Goal: Information Seeking & Learning: Check status

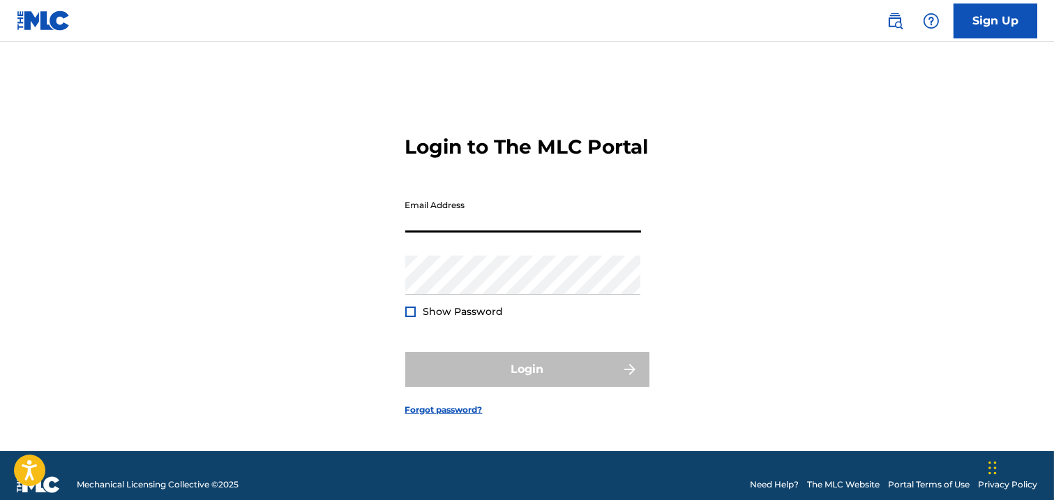
click at [462, 215] on input "Email Address" at bounding box center [523, 213] width 236 height 40
click at [379, 276] on div "Login to The MLC Portal Email Address Password Show Password Login Forgot passw…" at bounding box center [527, 264] width 977 height 374
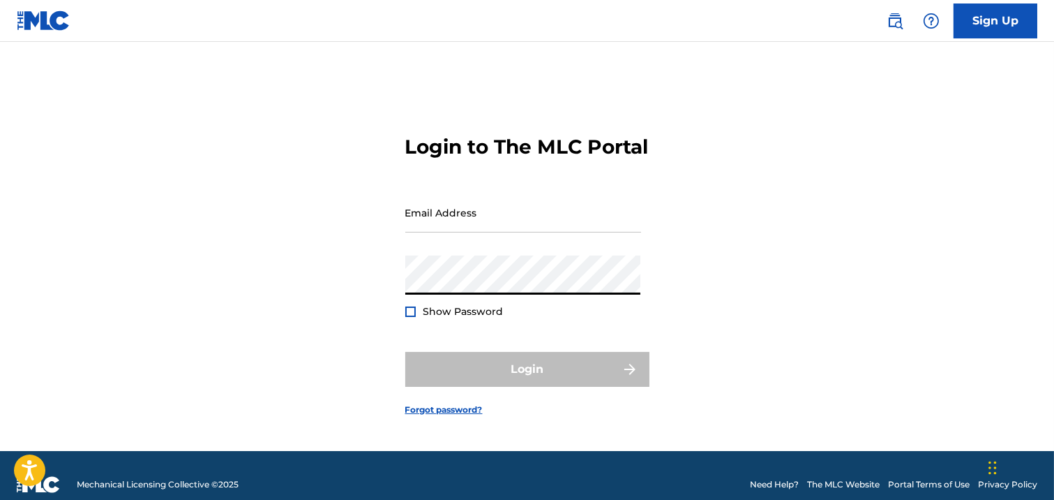
type input "[EMAIL_ADDRESS][DOMAIN_NAME]"
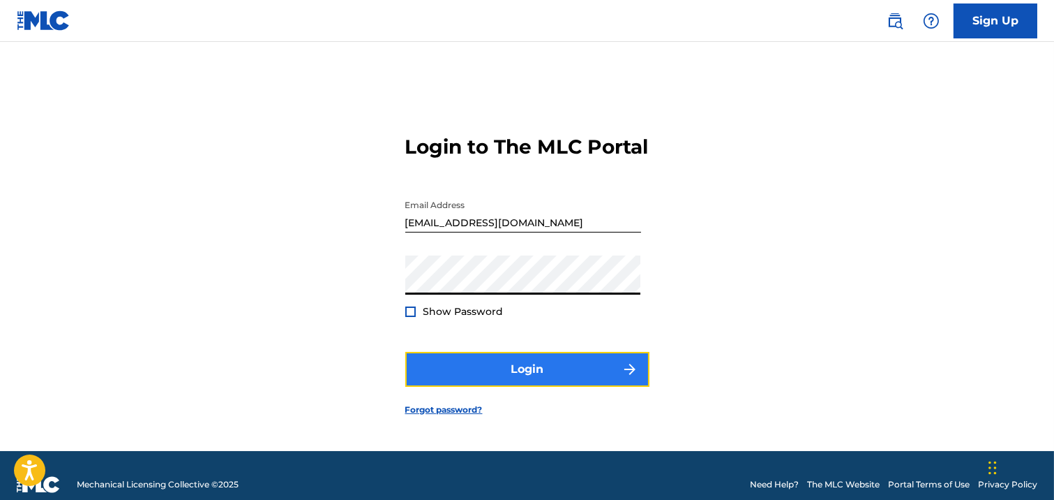
click at [472, 373] on button "Login" at bounding box center [527, 369] width 244 height 35
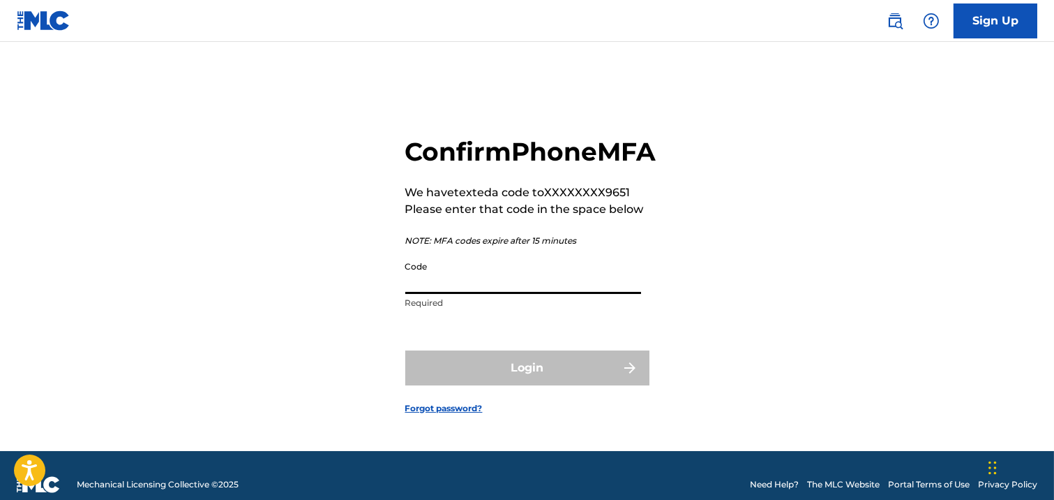
click at [545, 294] on input "Code" at bounding box center [523, 274] width 236 height 40
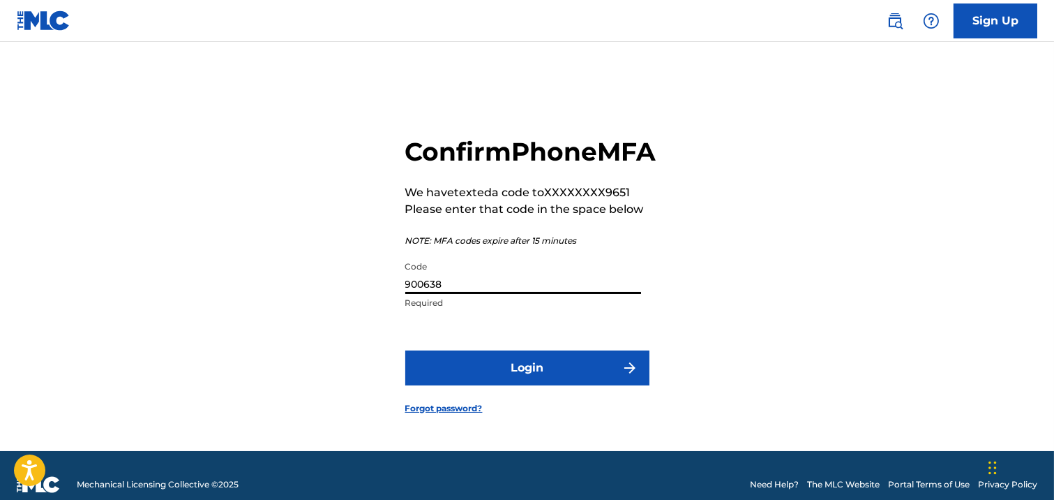
type input "900638"
click at [405, 350] on button "Login" at bounding box center [527, 367] width 244 height 35
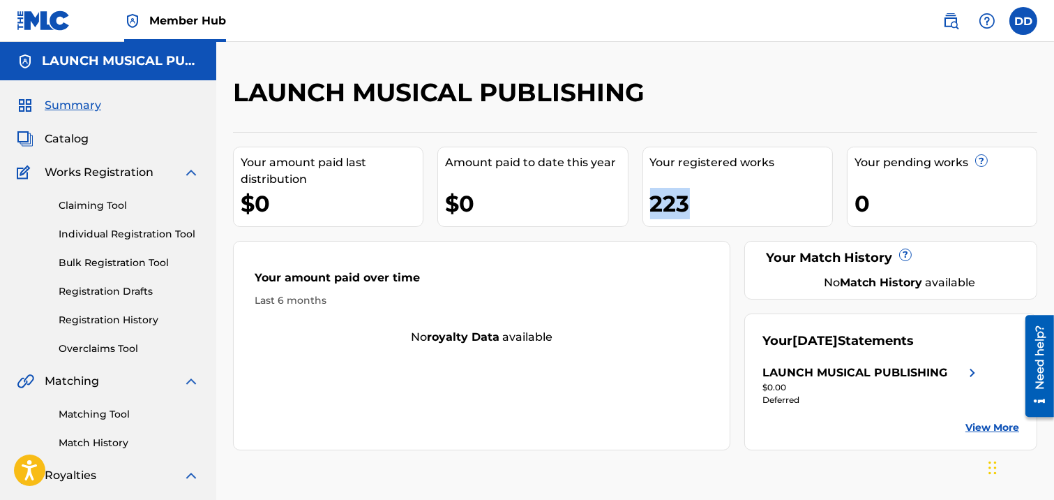
drag, startPoint x: 678, startPoint y: 207, endPoint x: 642, endPoint y: 210, distance: 35.8
click at [643, 210] on div "Your registered works 223" at bounding box center [738, 187] width 191 height 80
click at [717, 205] on div "223" at bounding box center [741, 203] width 182 height 31
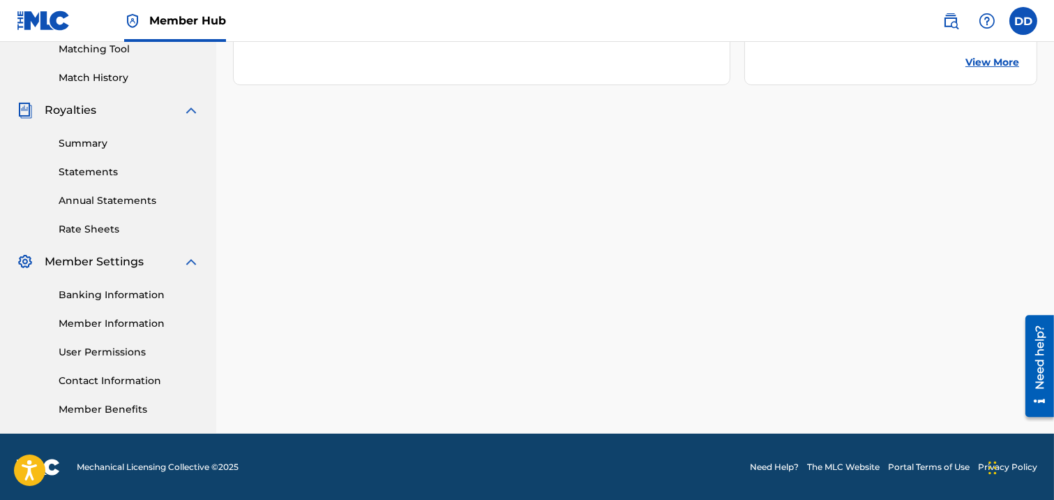
scroll to position [288, 0]
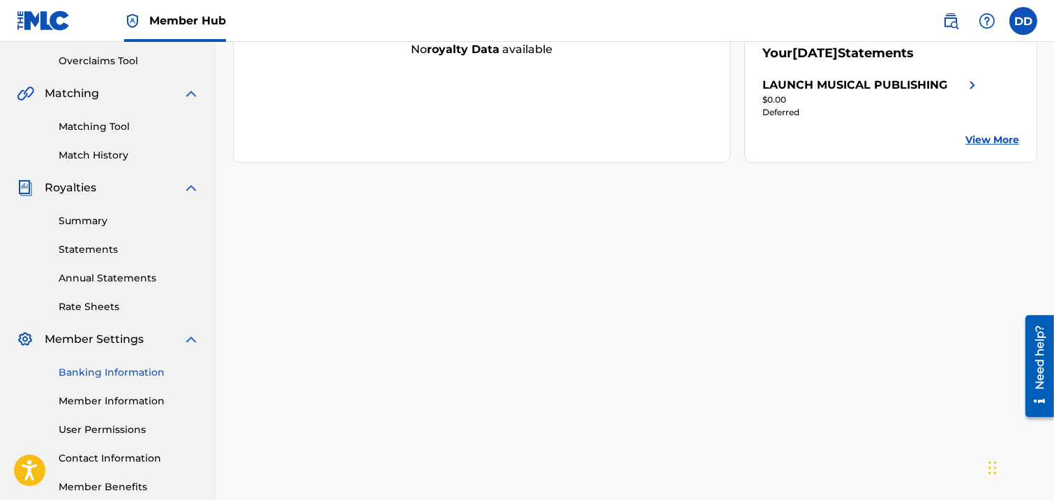
click at [128, 365] on link "Banking Information" at bounding box center [129, 372] width 141 height 15
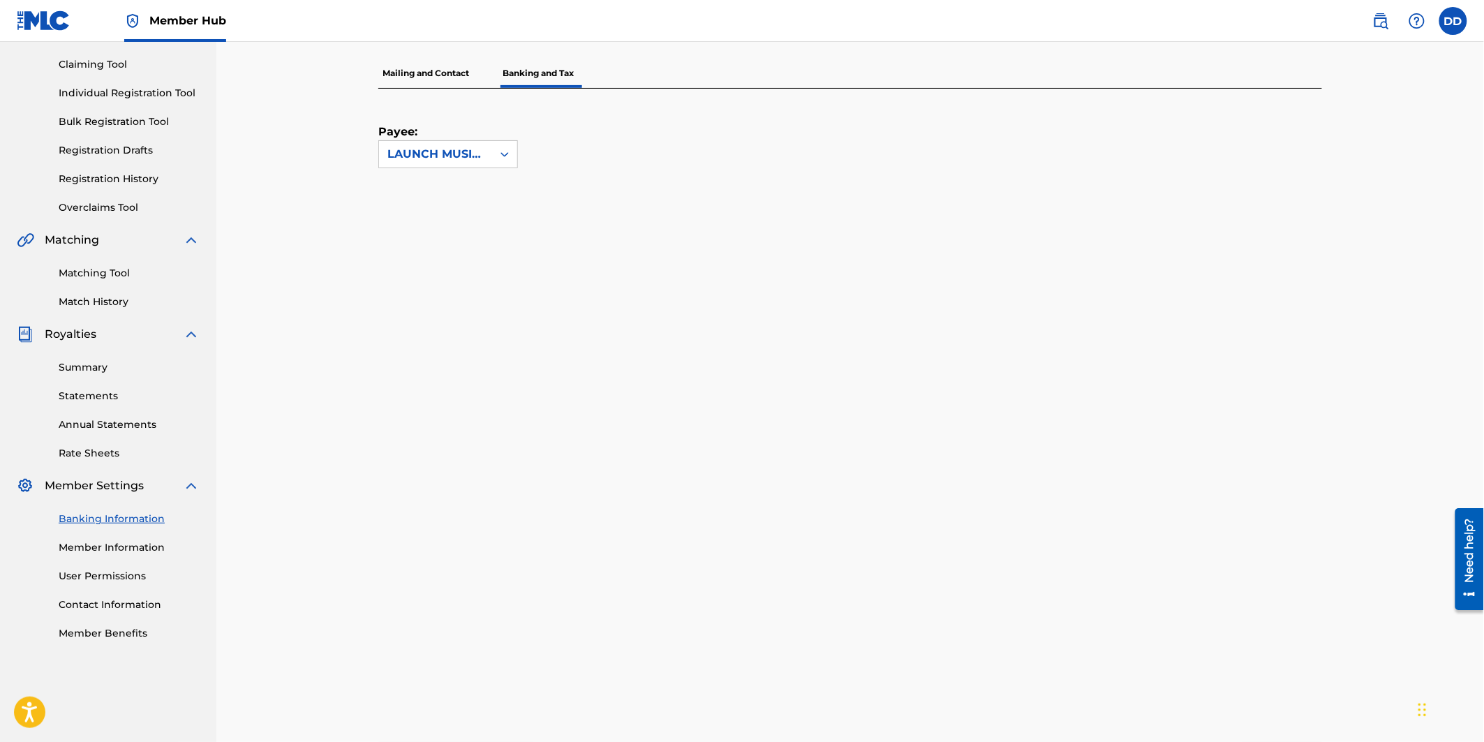
scroll to position [140, 0]
click at [115, 499] on link "Member Information" at bounding box center [129, 549] width 141 height 15
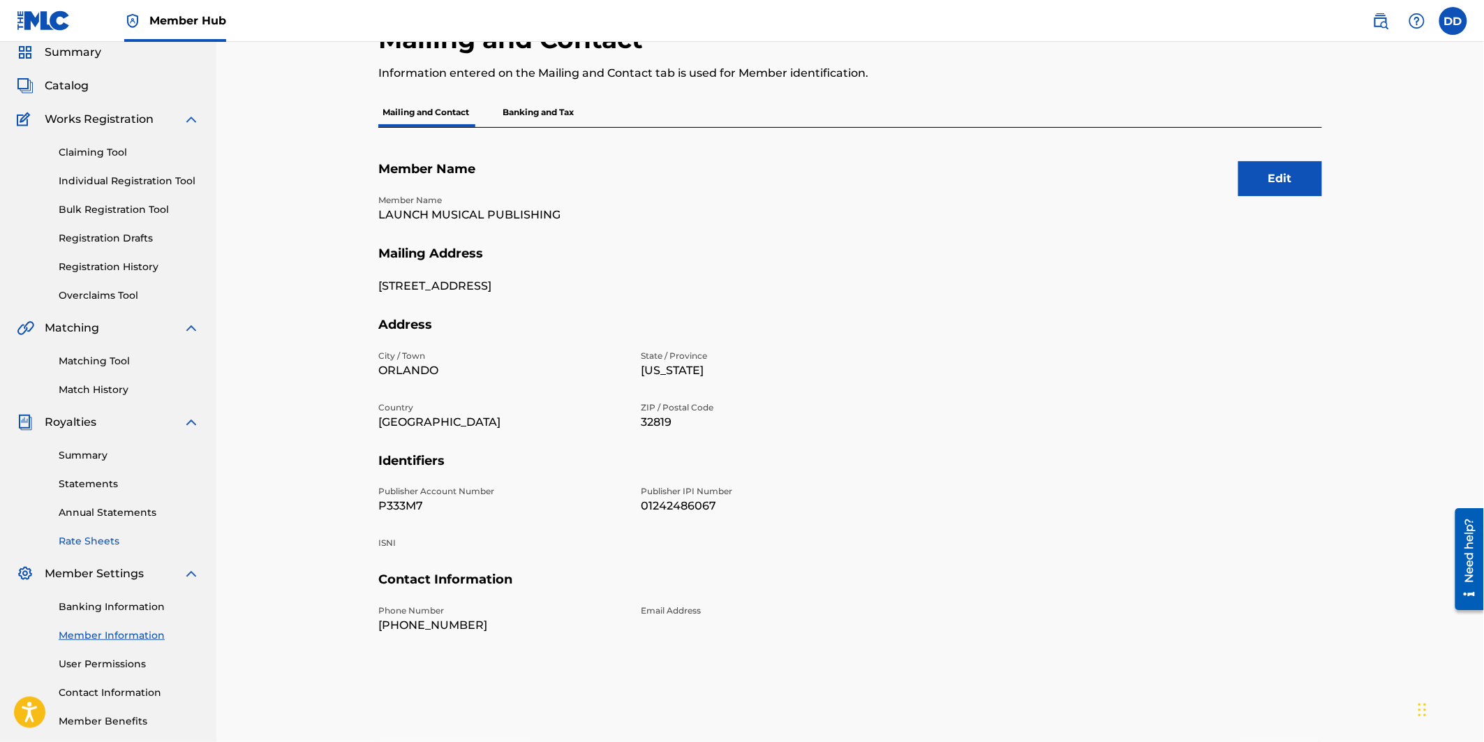
scroll to position [123, 0]
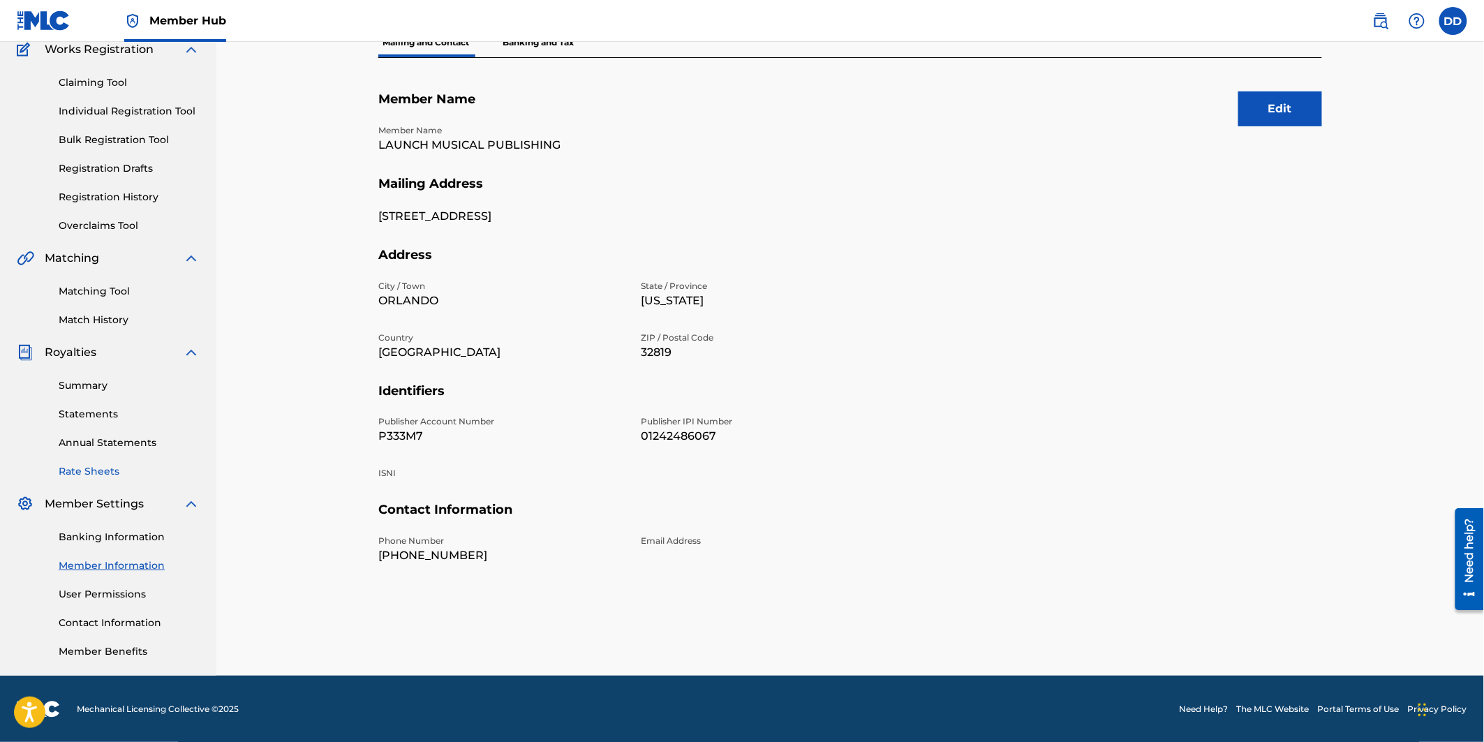
click at [105, 499] on link "User Permissions" at bounding box center [129, 594] width 141 height 15
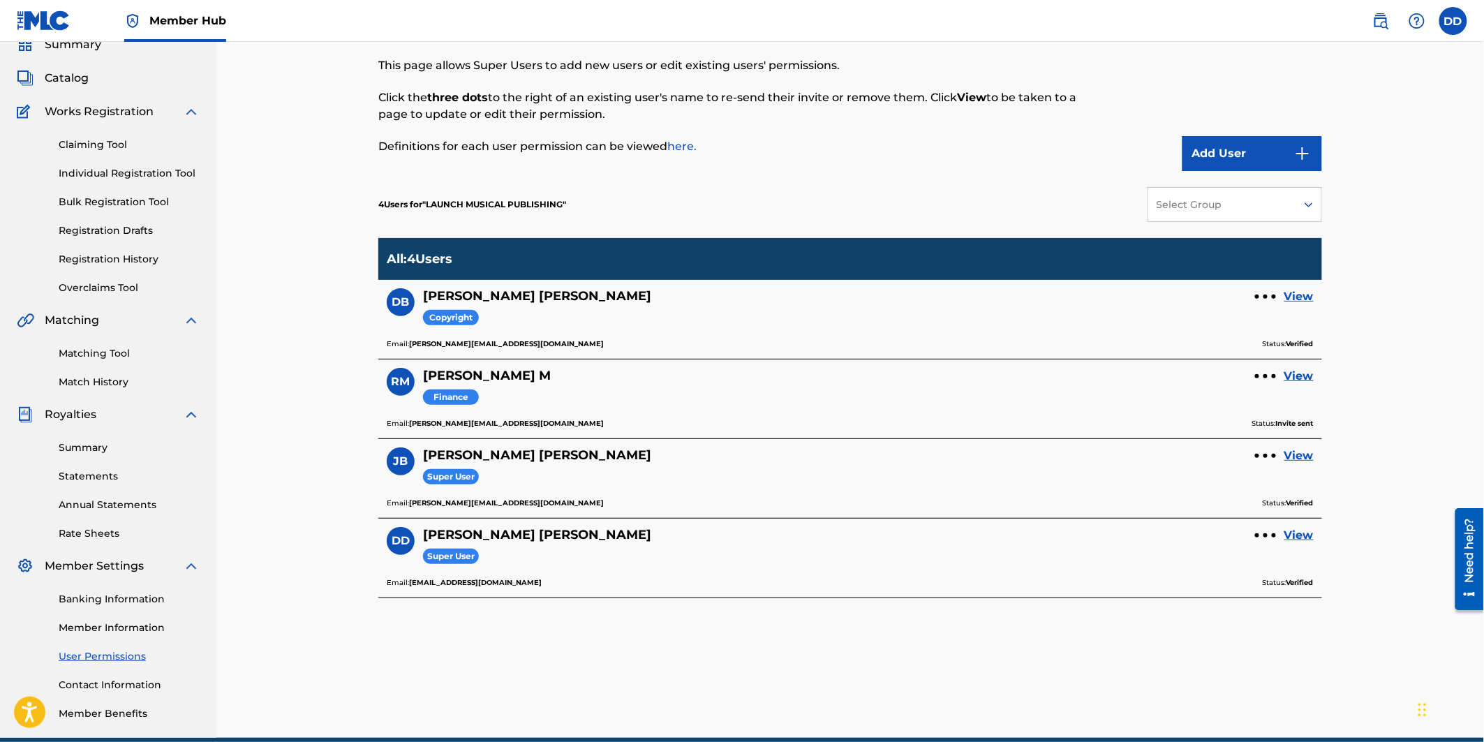
scroll to position [123, 0]
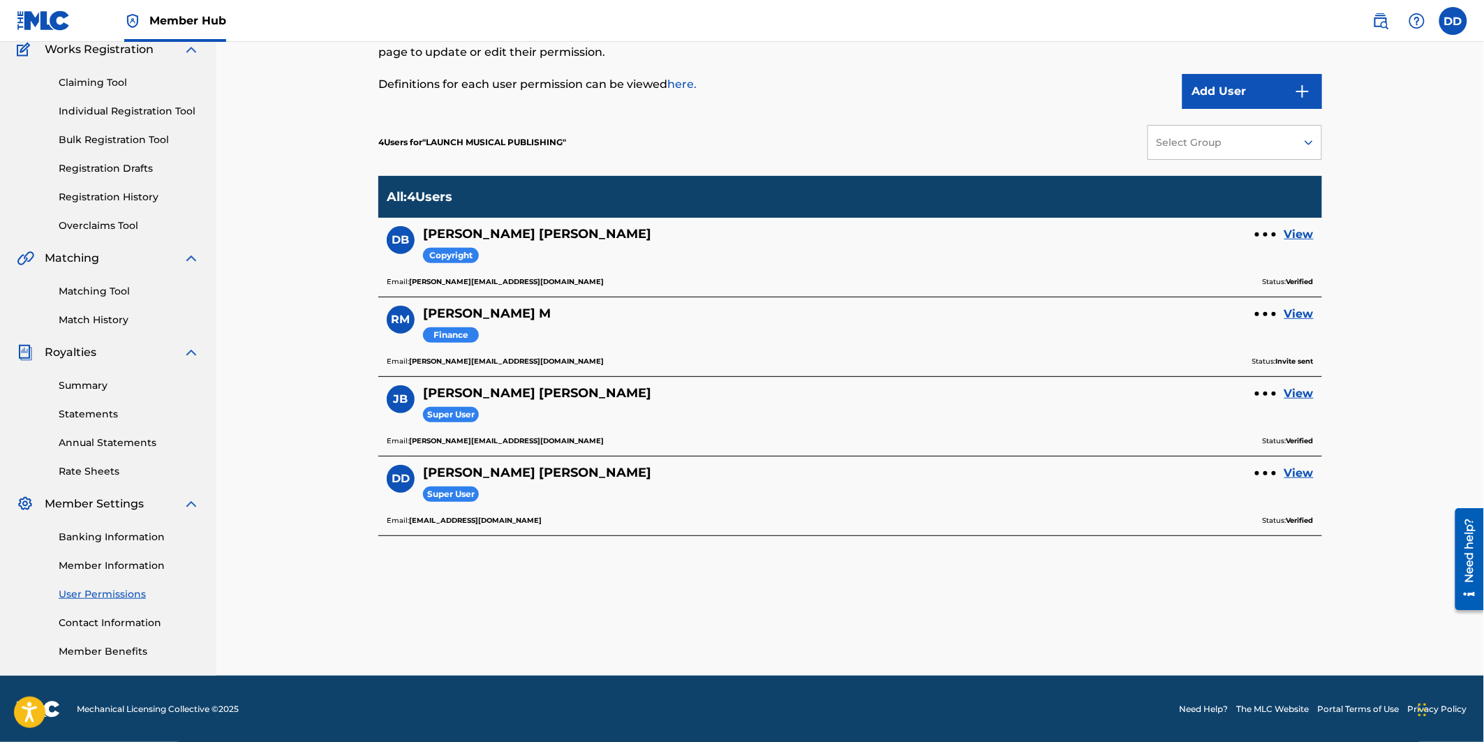
drag, startPoint x: 393, startPoint y: 321, endPoint x: 365, endPoint y: 320, distance: 27.9
click at [365, 320] on div "User Permissions This page allows Super Users to add new users or edit existing…" at bounding box center [849, 315] width 977 height 722
click at [265, 339] on div "User Permissions This page allows Super Users to add new users or edit existing…" at bounding box center [849, 297] width 1267 height 756
drag, startPoint x: 431, startPoint y: 138, endPoint x: 568, endPoint y: 140, distance: 136.8
click at [566, 140] on span "" LAUNCH MUSICAL PUBLISHING "" at bounding box center [494, 142] width 144 height 10
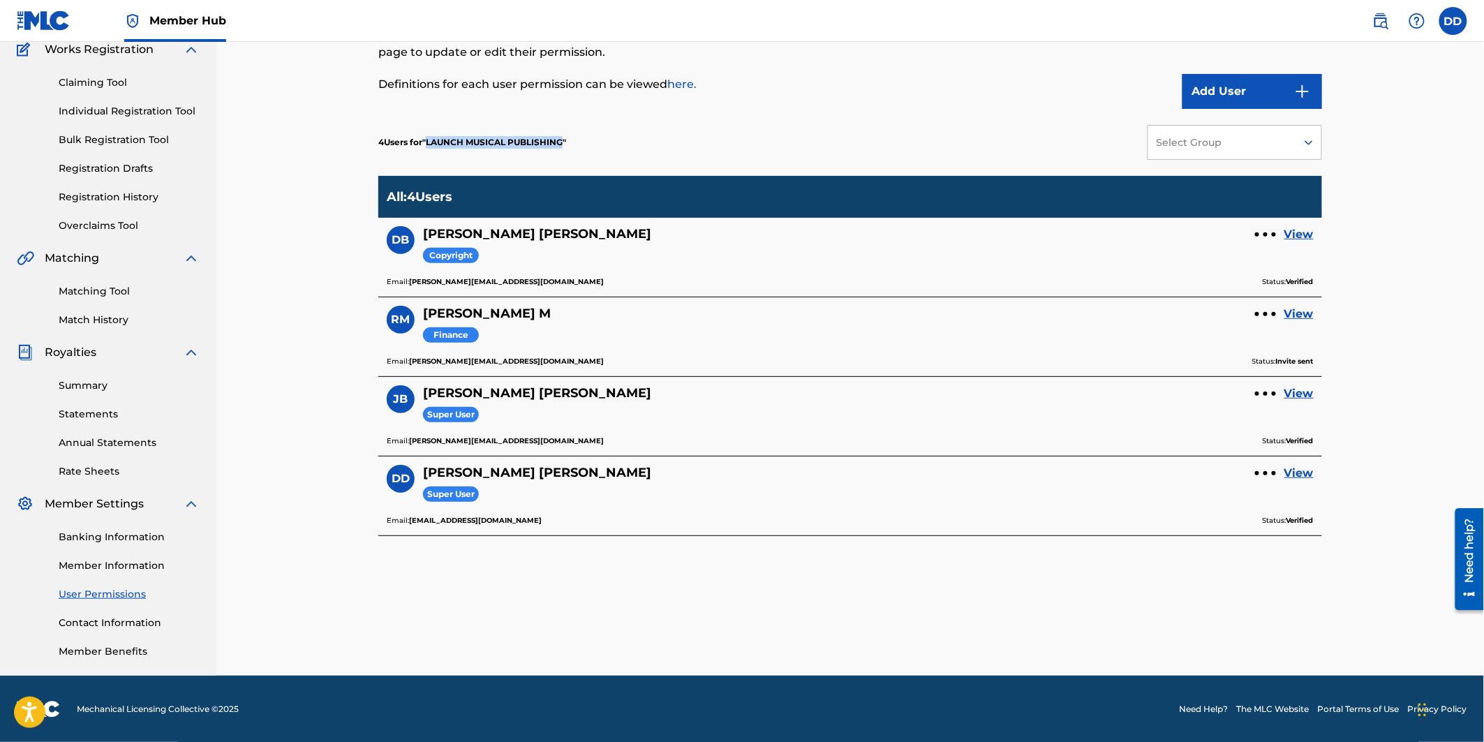
click at [505, 126] on div "4 Users for " LAUNCH MUSICAL PUBLISHING " Select Group" at bounding box center [850, 142] width 944 height 67
click at [297, 277] on div "User Permissions This page allows Super Users to add new users or edit existing…" at bounding box center [849, 297] width 1267 height 756
click at [105, 499] on link "Banking Information" at bounding box center [129, 537] width 141 height 15
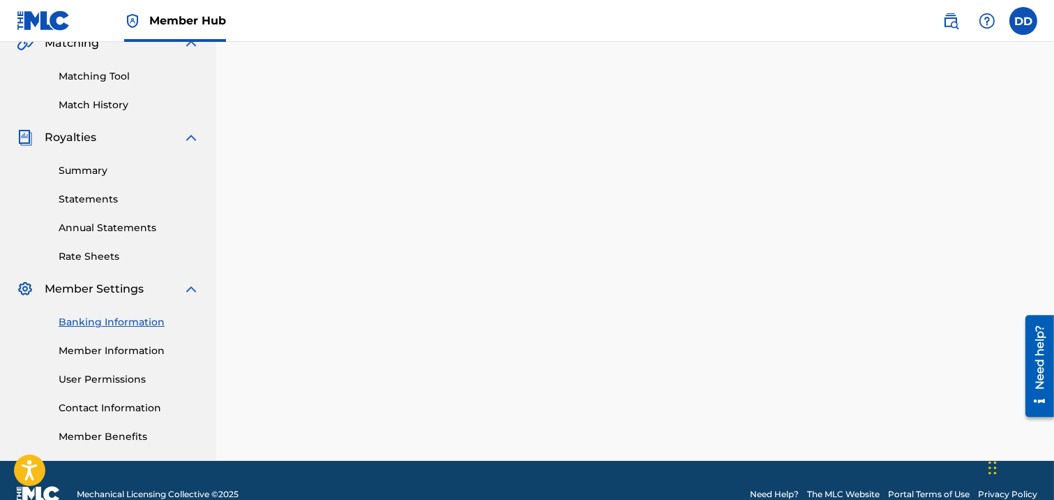
scroll to position [365, 0]
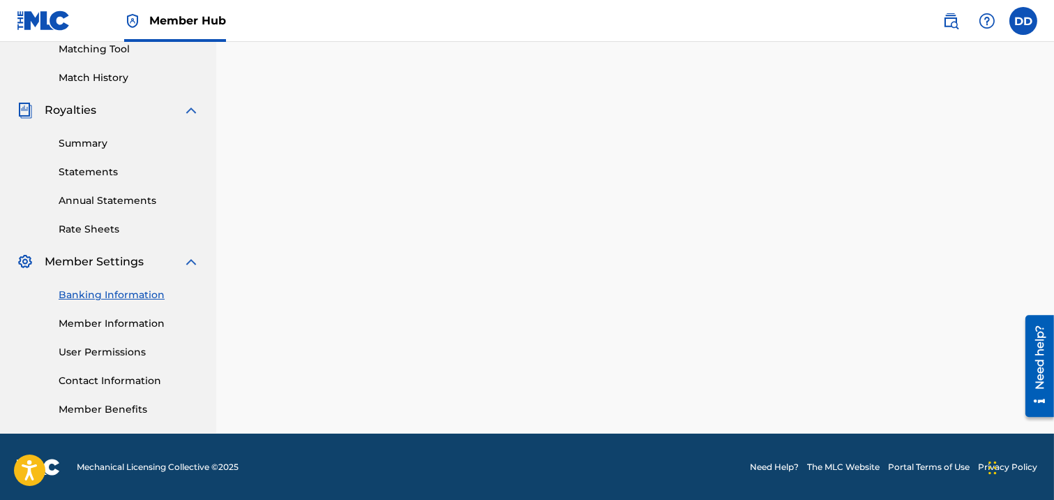
click at [114, 295] on link "Banking Information" at bounding box center [129, 295] width 141 height 15
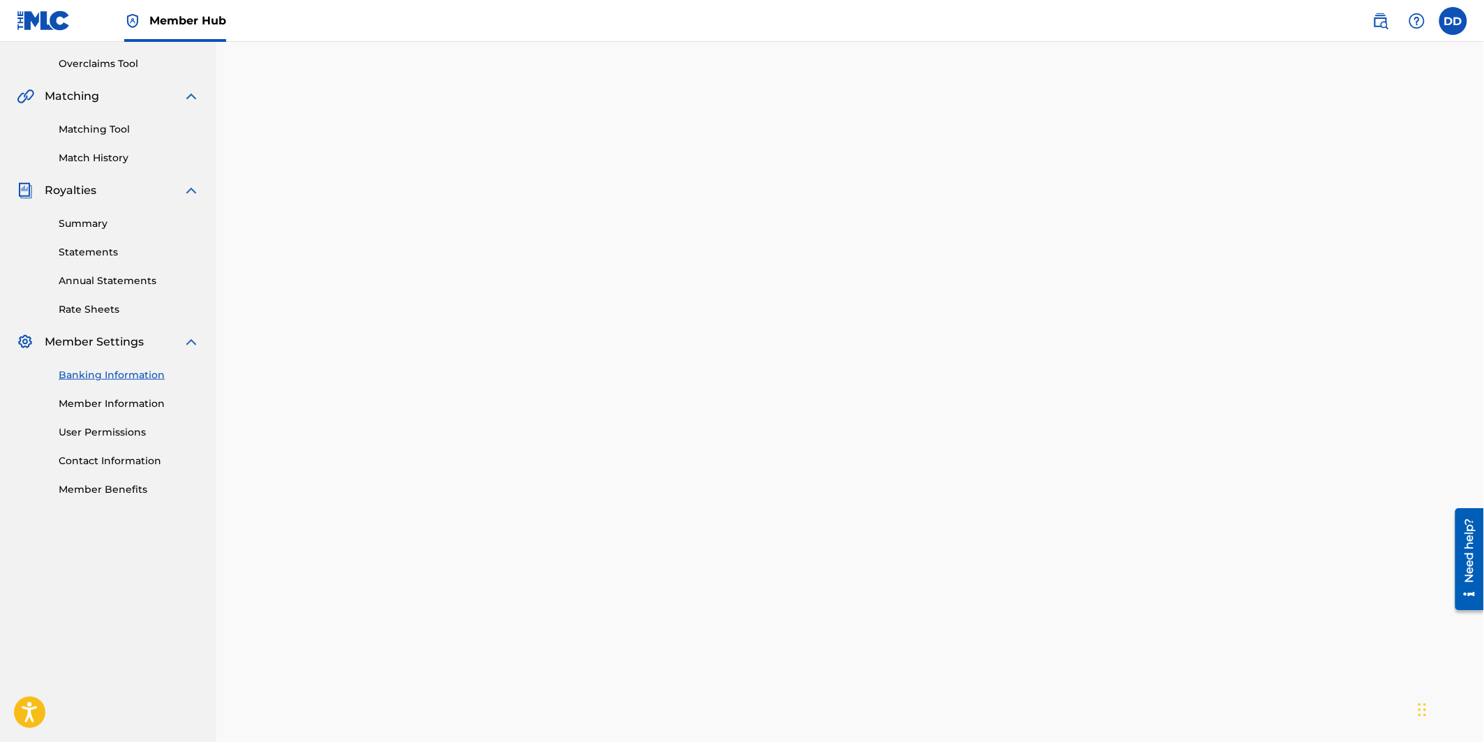
scroll to position [200, 0]
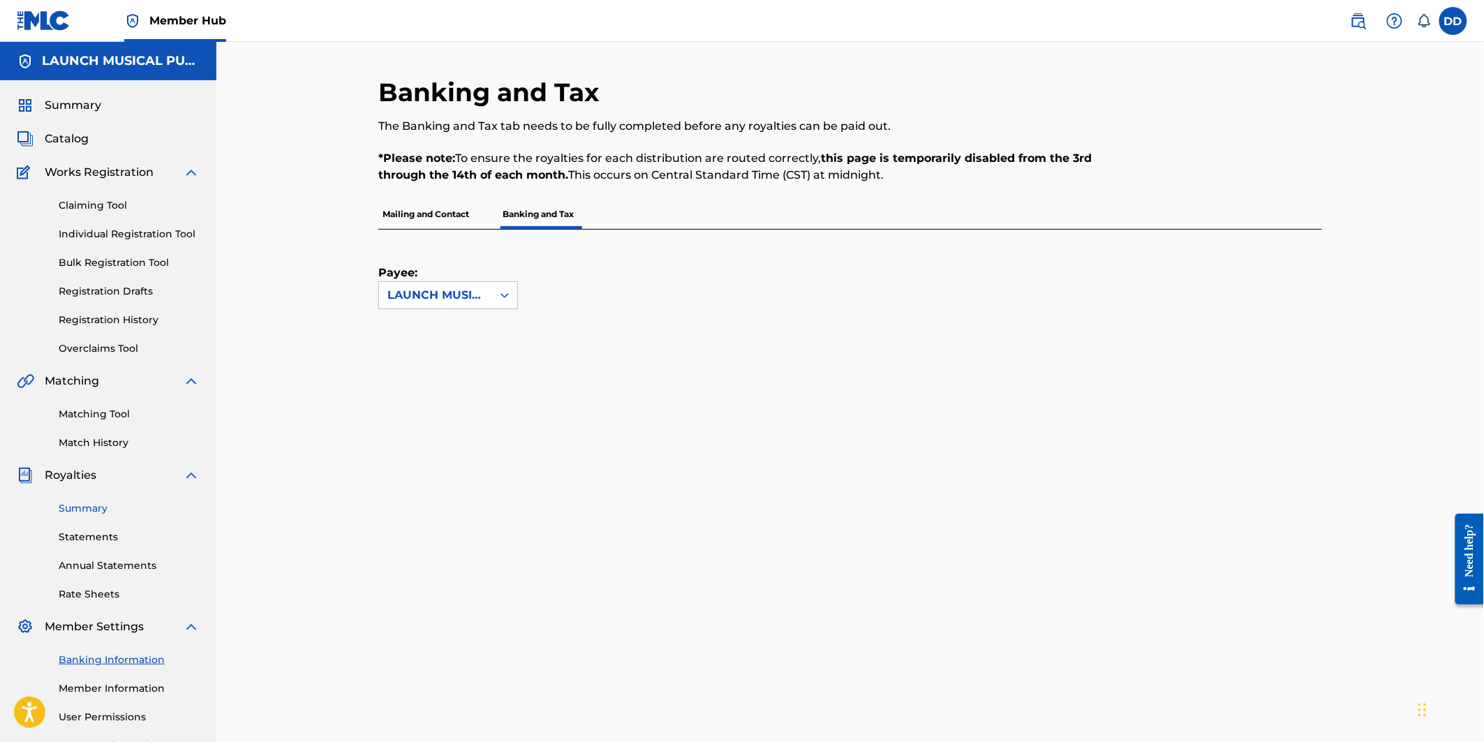
click at [88, 511] on link "Summary" at bounding box center [129, 508] width 141 height 15
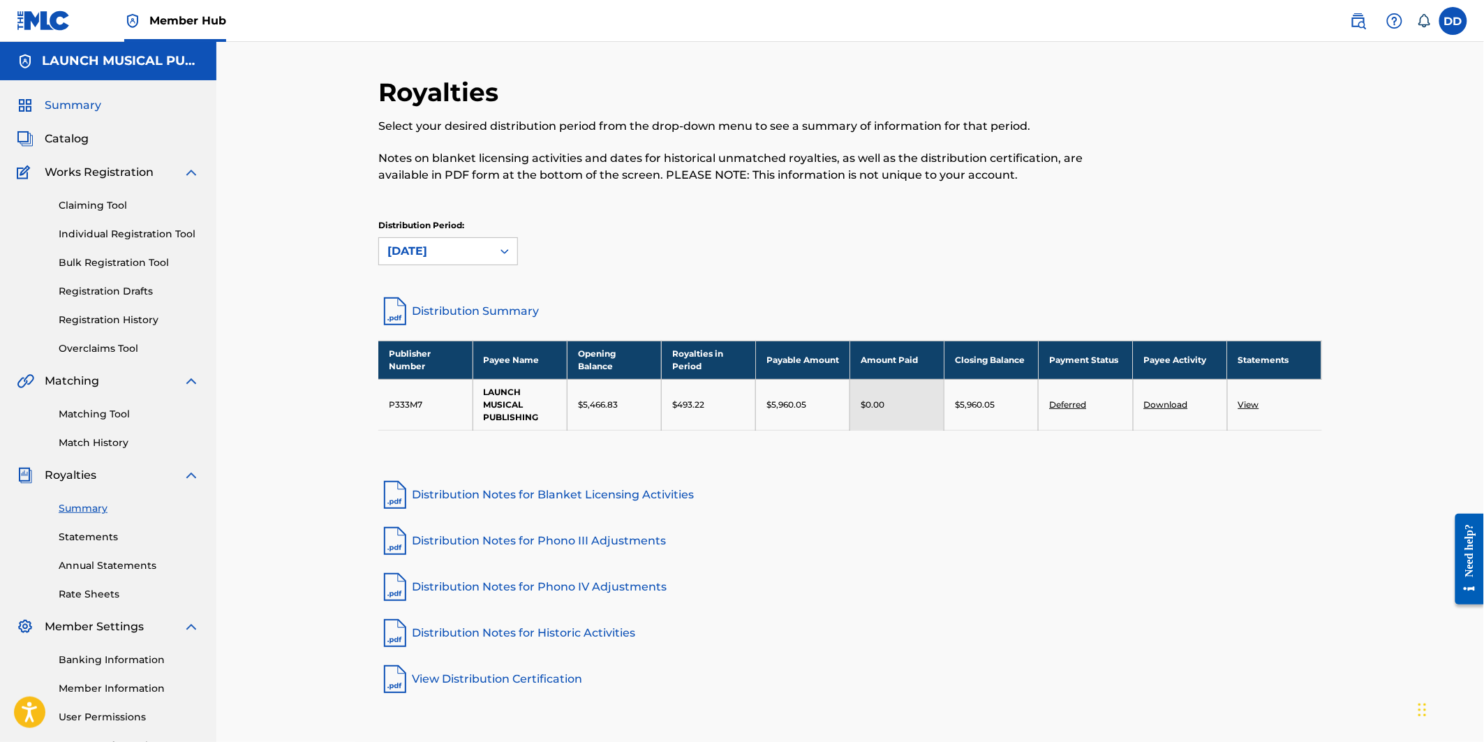
click at [74, 103] on span "Summary" at bounding box center [73, 105] width 57 height 17
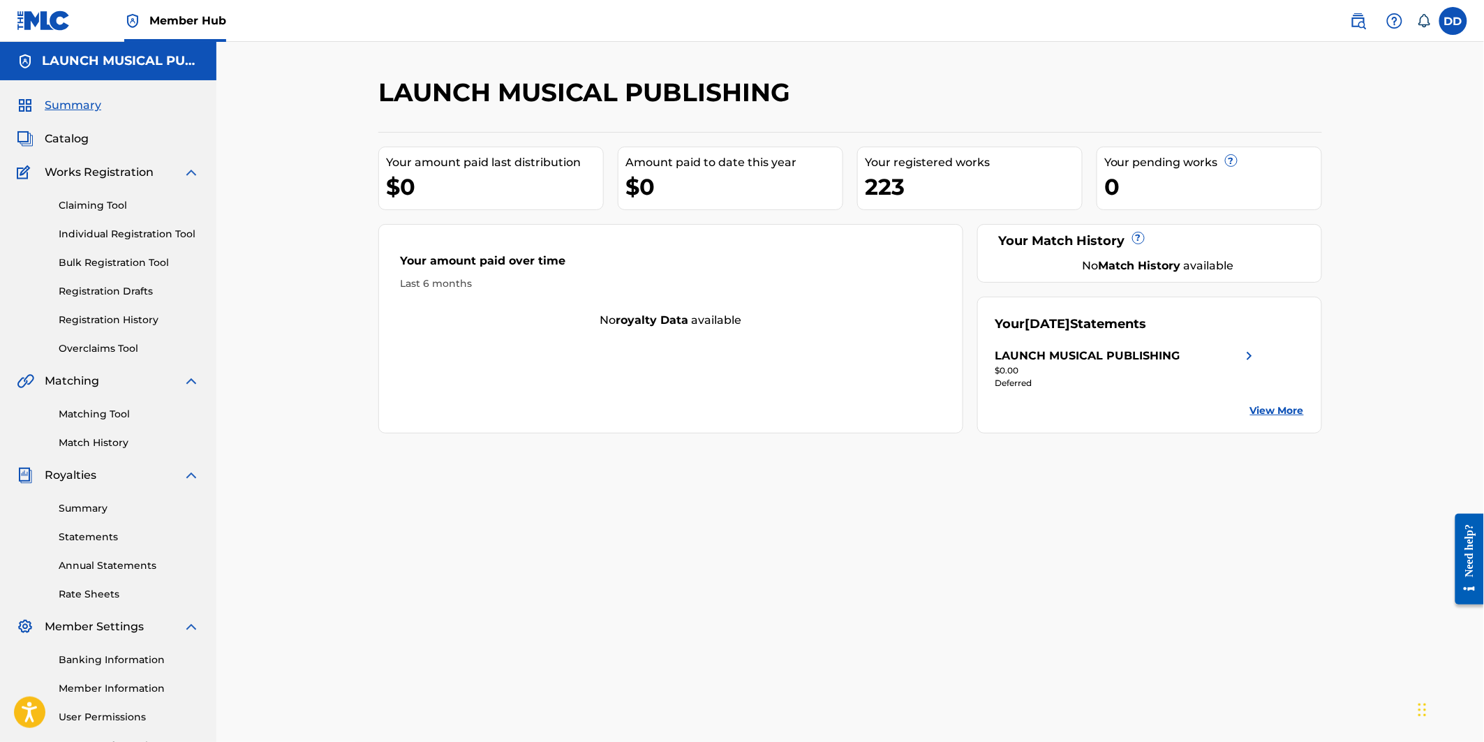
click at [1264, 408] on link "View More" at bounding box center [1277, 410] width 54 height 15
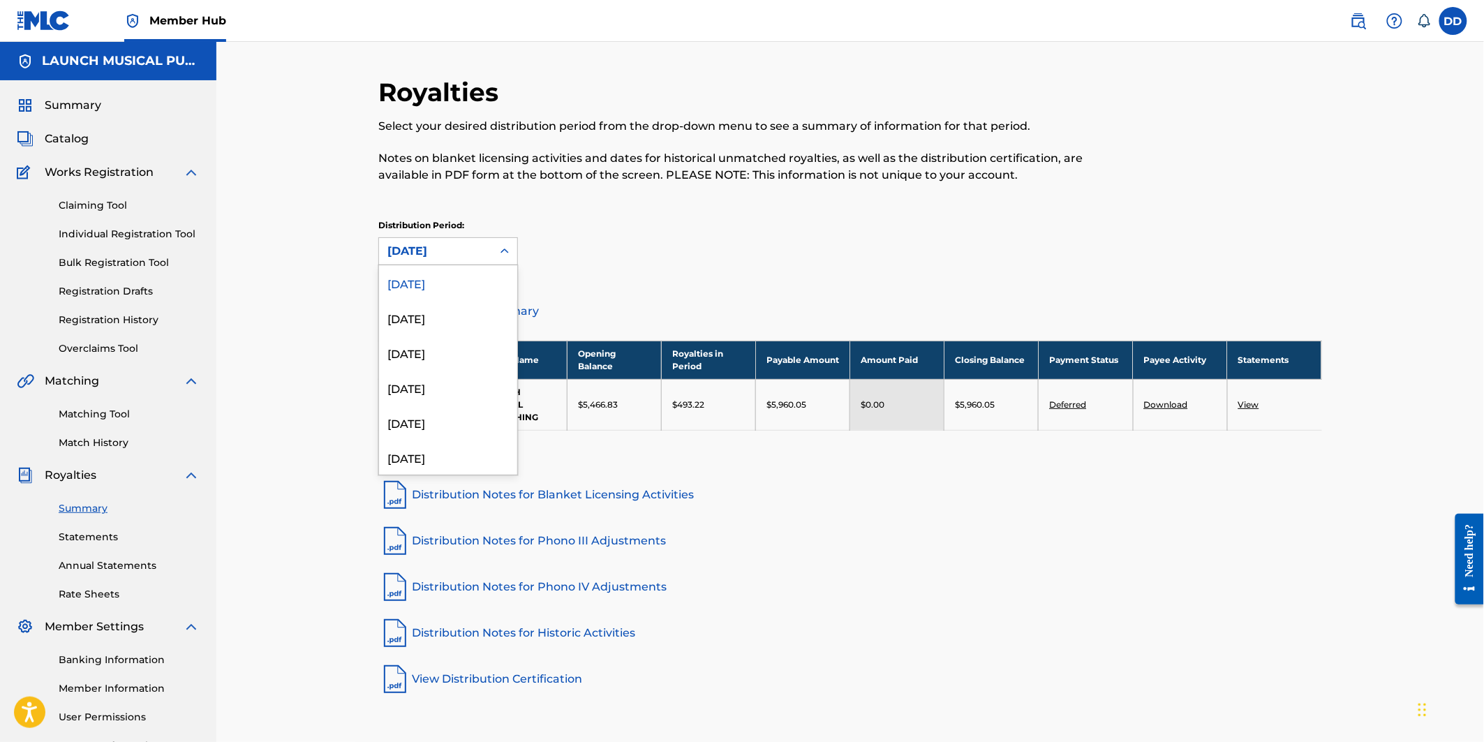
click at [480, 255] on div "[DATE]" at bounding box center [435, 251] width 96 height 17
click at [436, 312] on div "August 2025" at bounding box center [448, 317] width 138 height 35
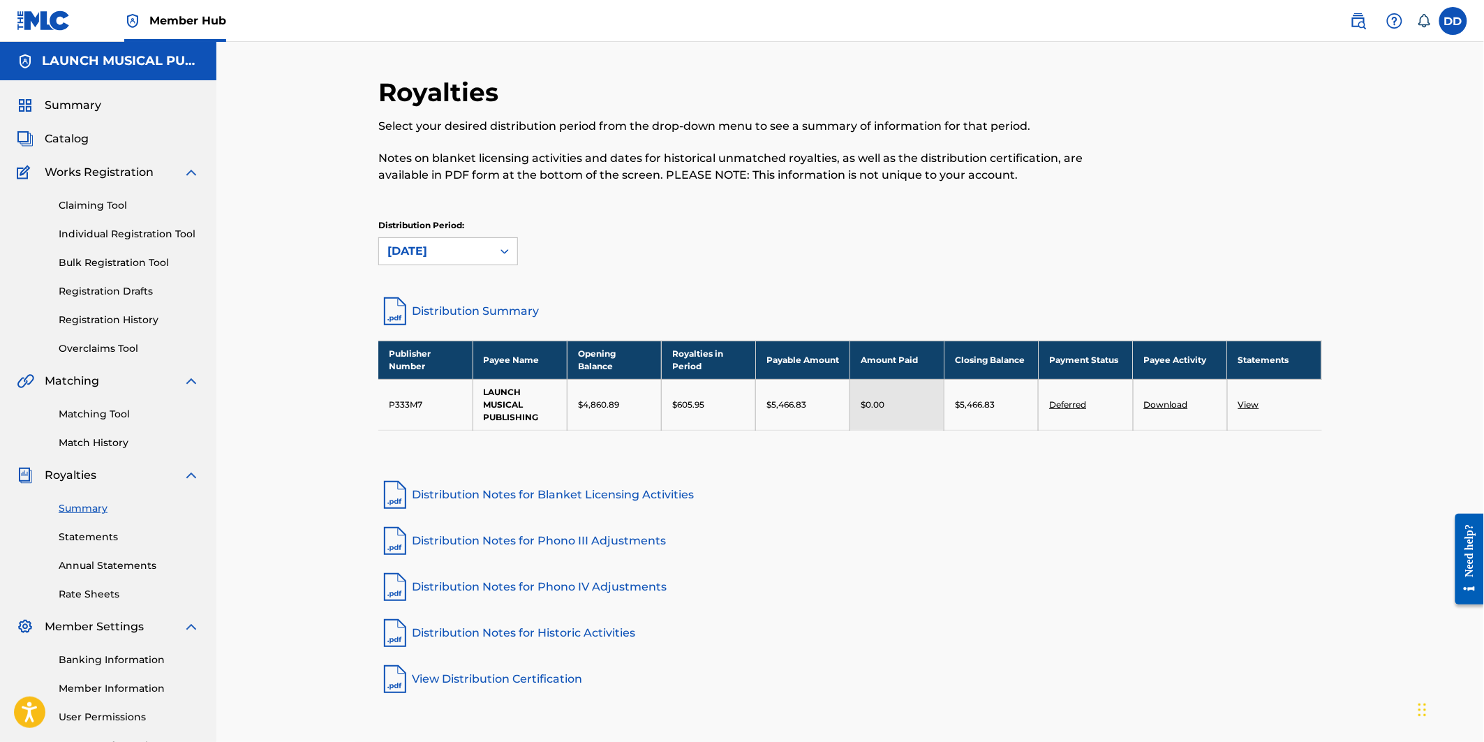
click at [468, 252] on div "August 2025" at bounding box center [435, 251] width 96 height 17
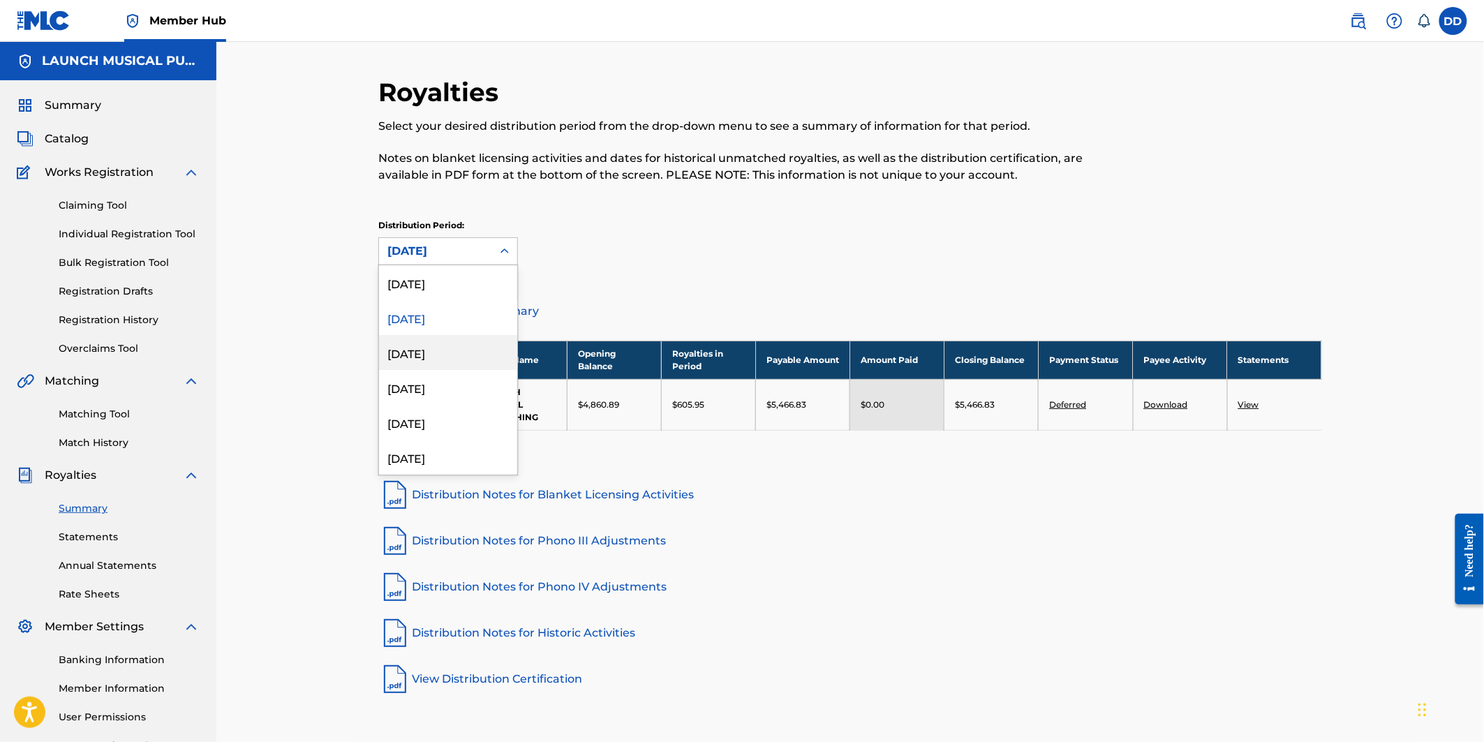
click at [419, 349] on div "July 2025" at bounding box center [448, 352] width 138 height 35
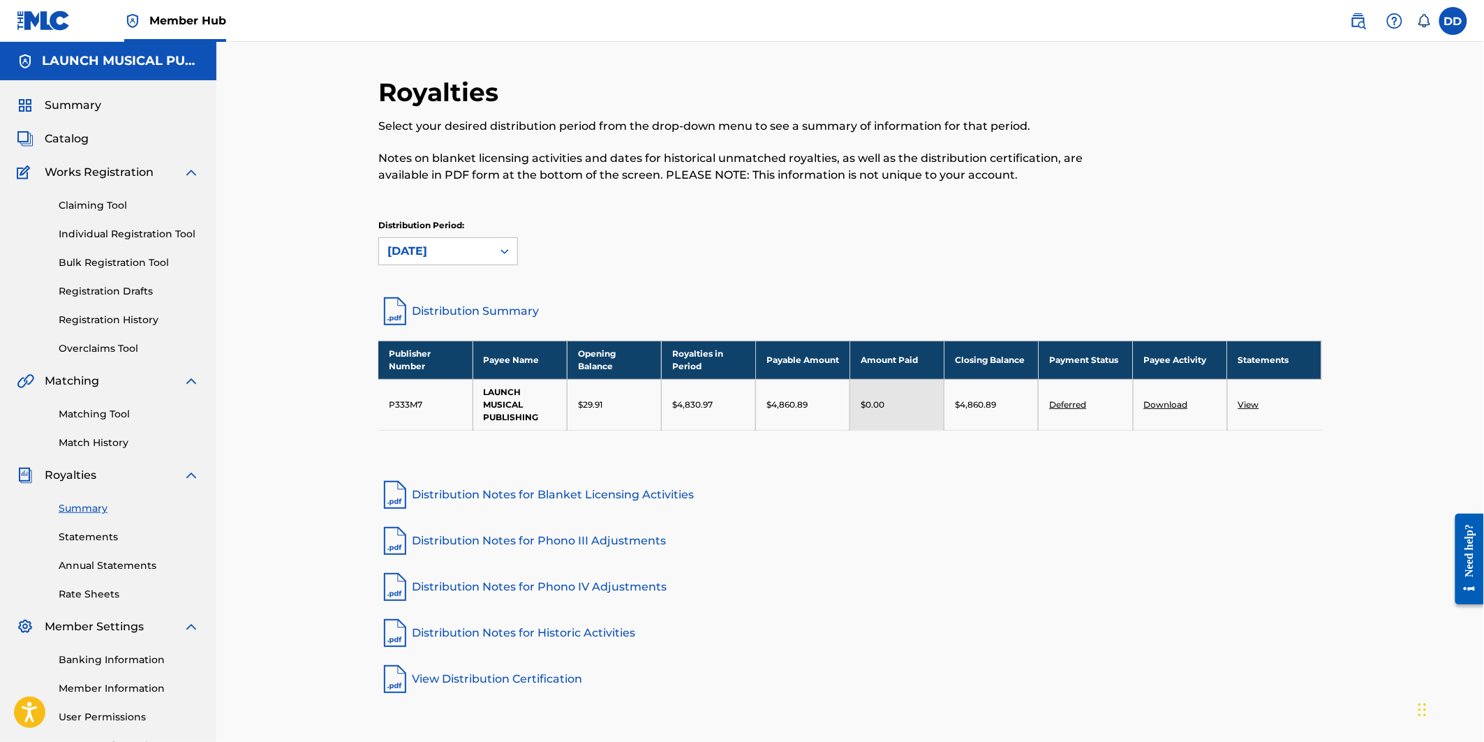
click at [447, 259] on div "July 2025" at bounding box center [435, 251] width 96 height 17
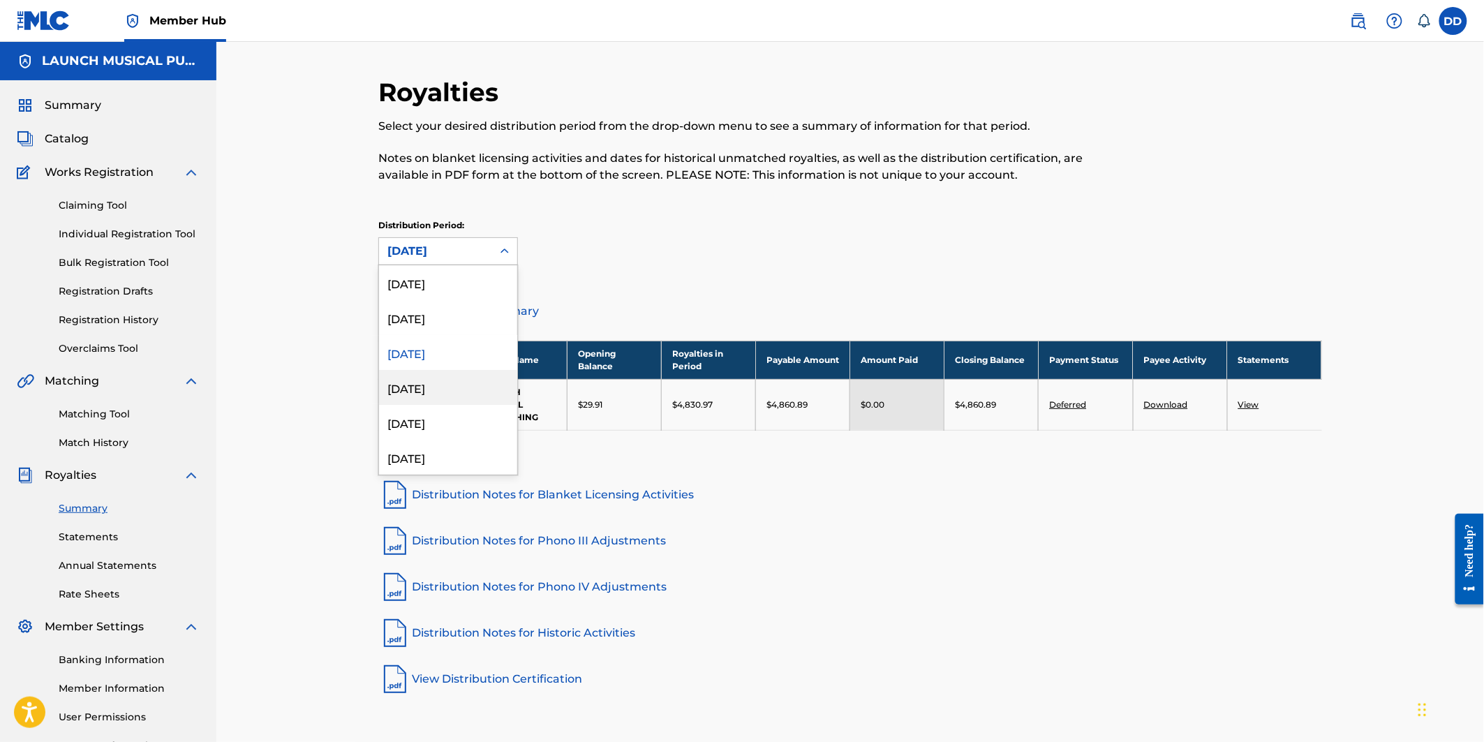
click at [433, 386] on div "June 2025" at bounding box center [448, 387] width 138 height 35
click at [459, 259] on div "June 2025" at bounding box center [435, 251] width 96 height 17
click at [431, 428] on div "May 2025" at bounding box center [448, 422] width 138 height 35
click at [459, 258] on div "May 2025" at bounding box center [435, 251] width 96 height 17
click at [462, 276] on div "[DATE]" at bounding box center [448, 282] width 138 height 35
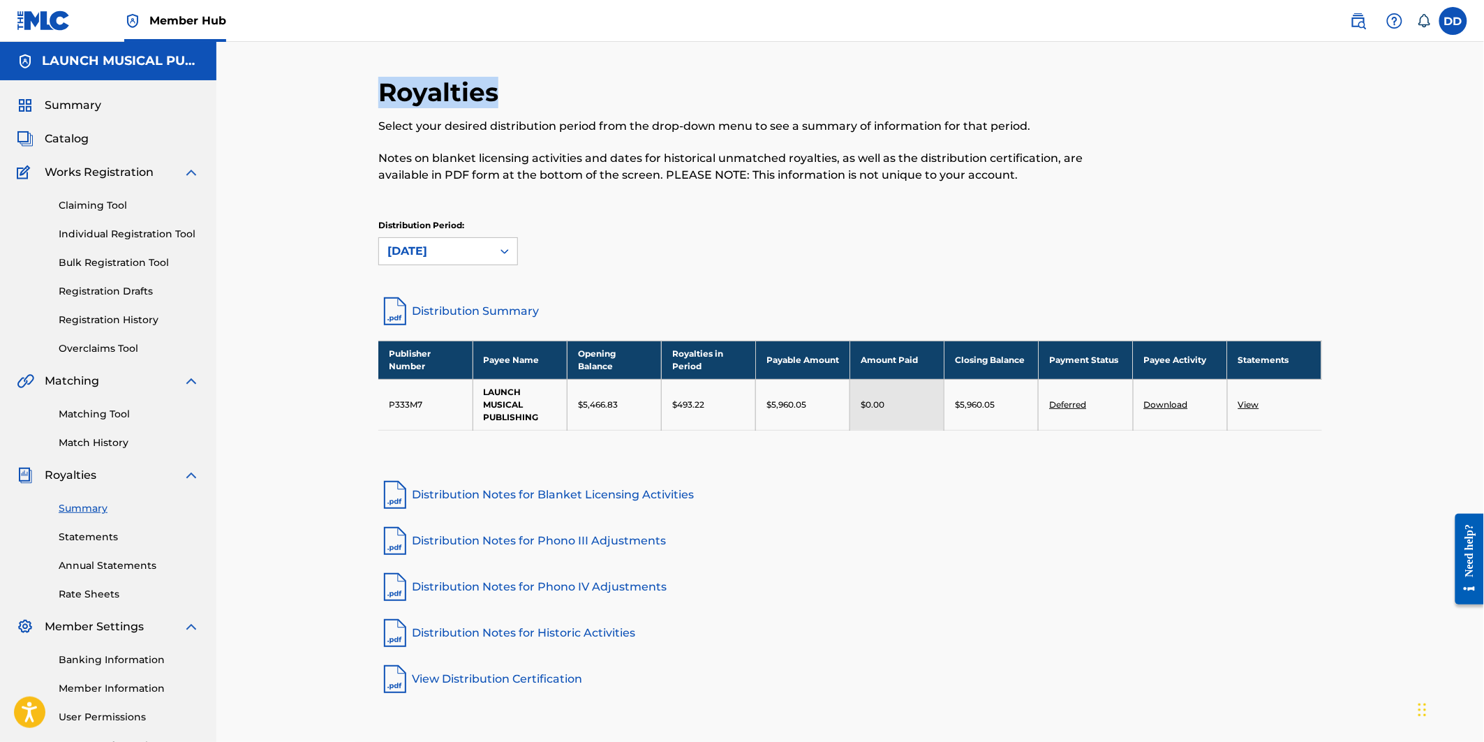
drag, startPoint x: 378, startPoint y: 89, endPoint x: 512, endPoint y: 94, distance: 134.1
click at [511, 94] on div "Royalties Select your desired distribution period from the drop-down menu to se…" at bounding box center [741, 138] width 726 height 123
click at [532, 103] on div "Royalties Select your desired distribution period from the drop-down menu to se…" at bounding box center [741, 138] width 726 height 123
drag, startPoint x: 806, startPoint y: 403, endPoint x: 764, endPoint y: 403, distance: 41.9
click at [764, 403] on td "$5,960.05" at bounding box center [803, 404] width 94 height 51
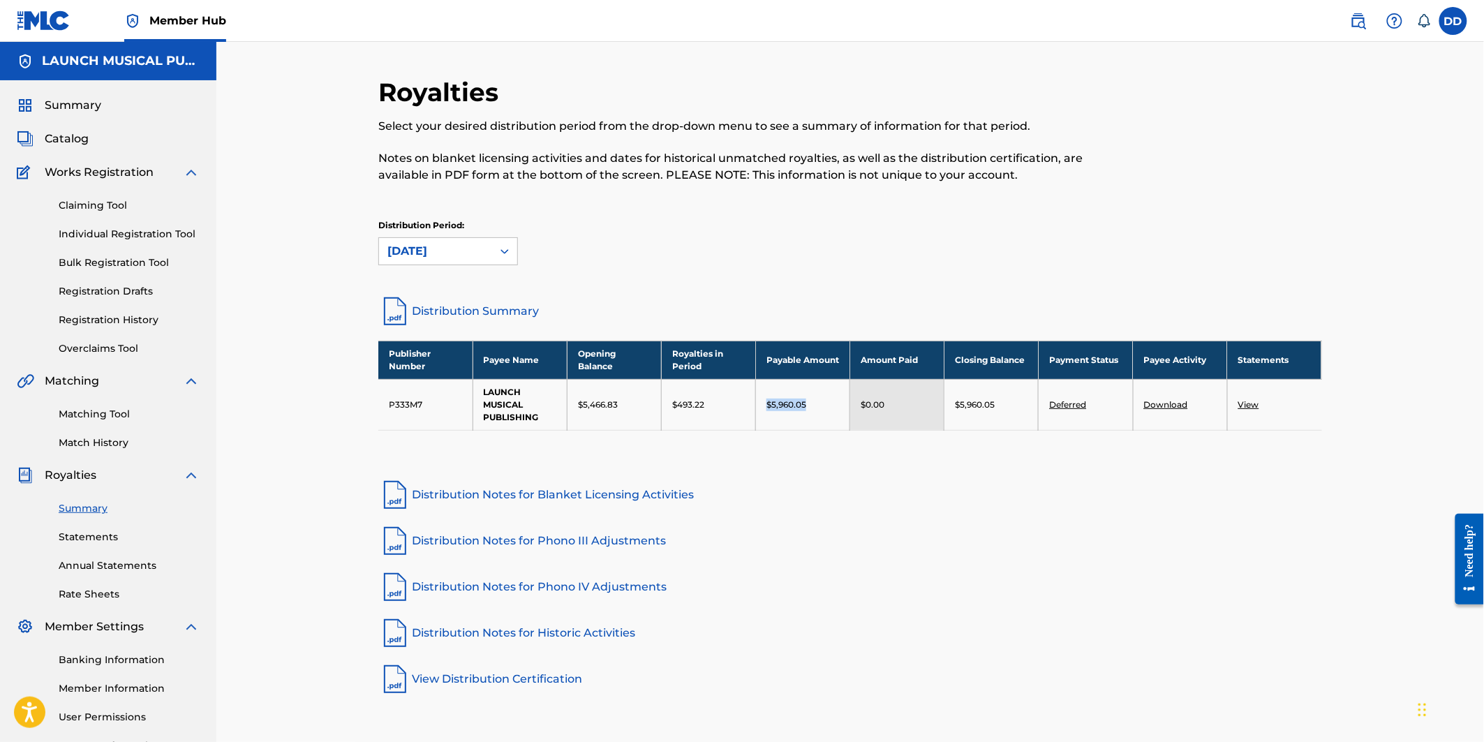
click at [804, 430] on table "Publisher Number Payee Name Opening Balance Royalties in Period Payable Amount …" at bounding box center [850, 386] width 944 height 90
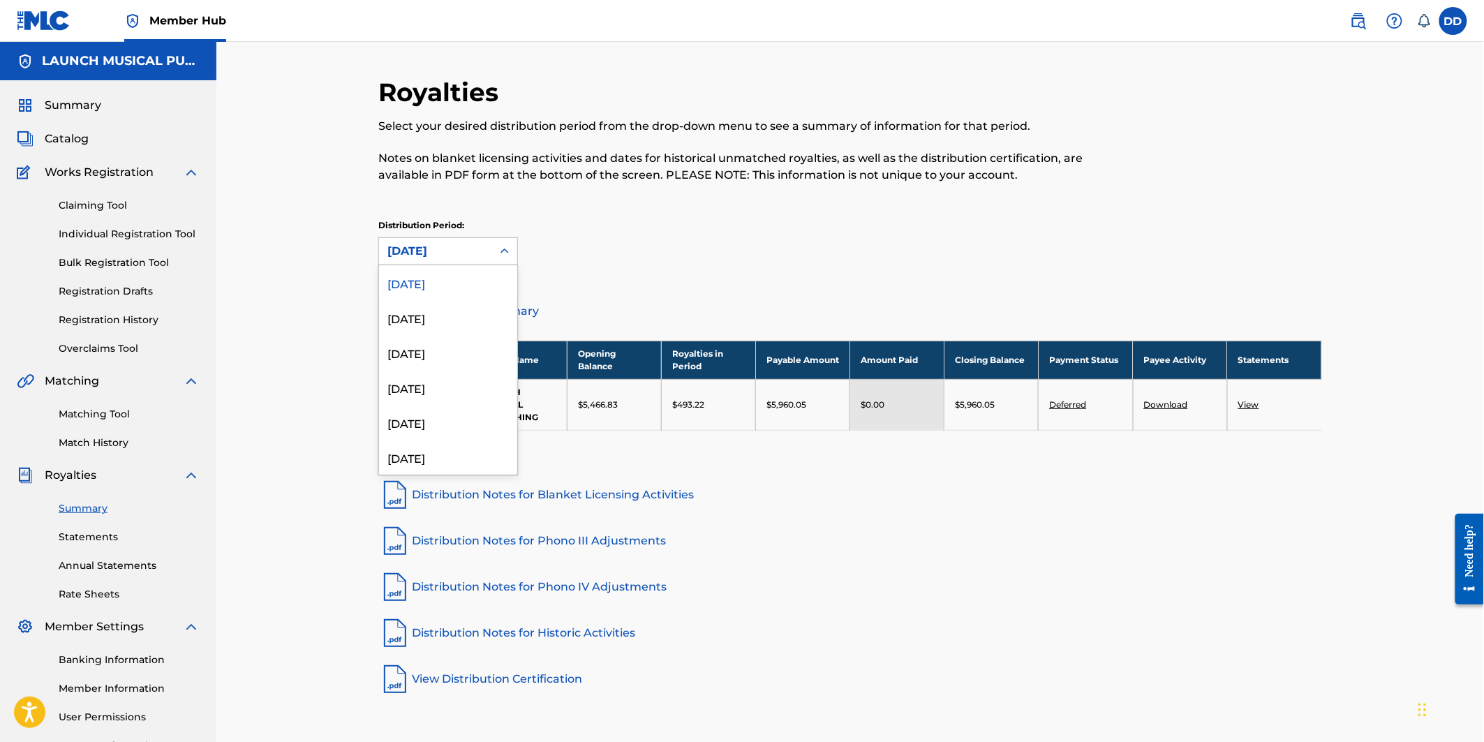
click at [451, 249] on div "[DATE]" at bounding box center [435, 251] width 96 height 17
click at [435, 325] on div "August 2025" at bounding box center [448, 317] width 138 height 35
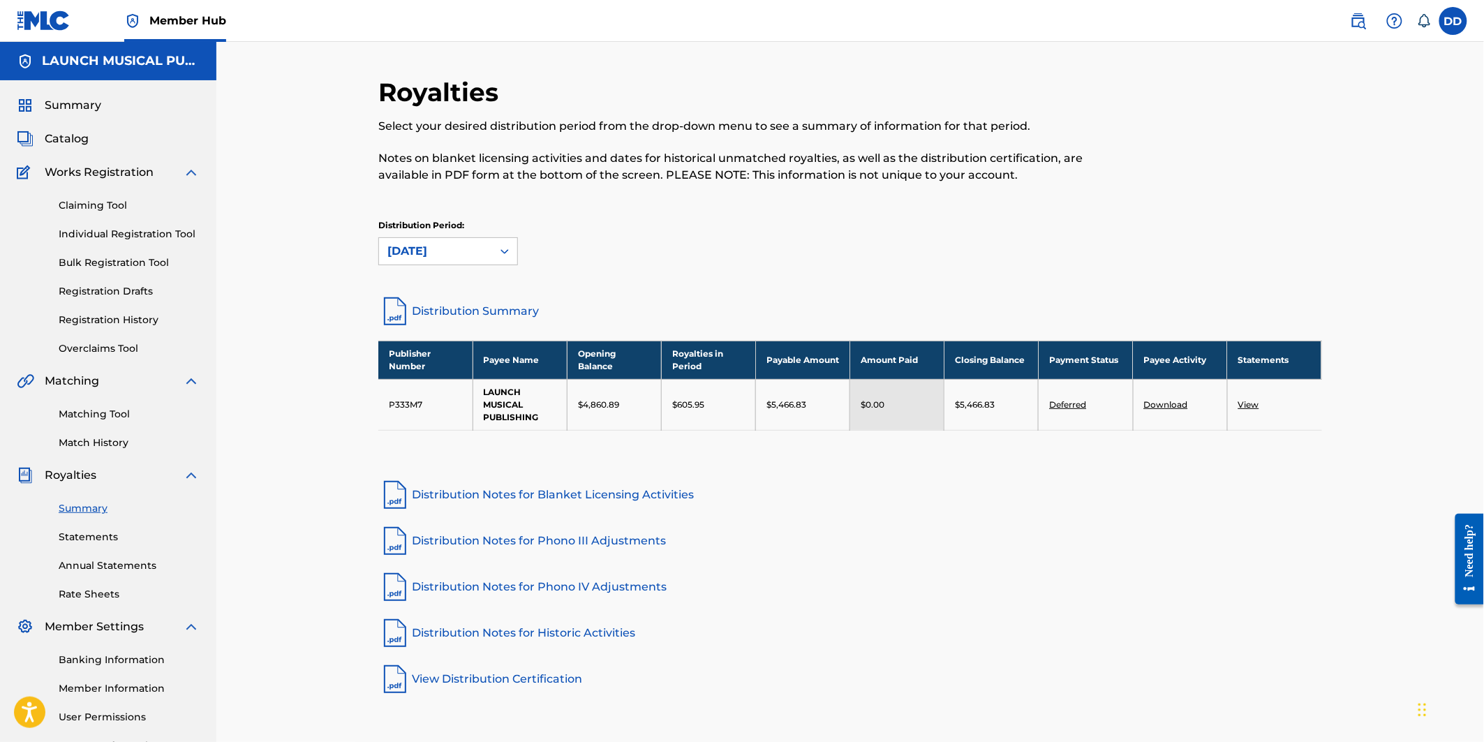
click at [401, 260] on div "August 2025" at bounding box center [435, 251] width 113 height 27
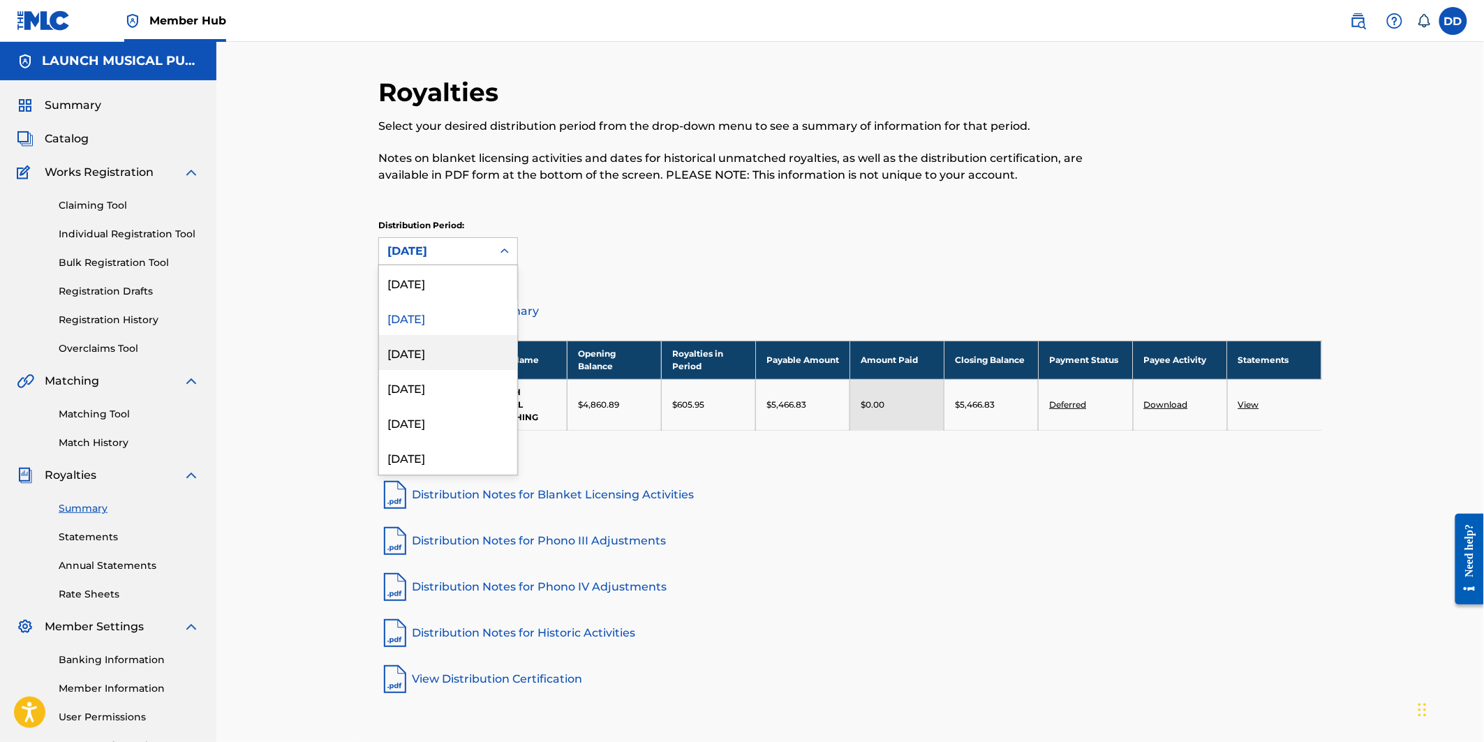
click at [417, 350] on div "July 2025" at bounding box center [448, 352] width 138 height 35
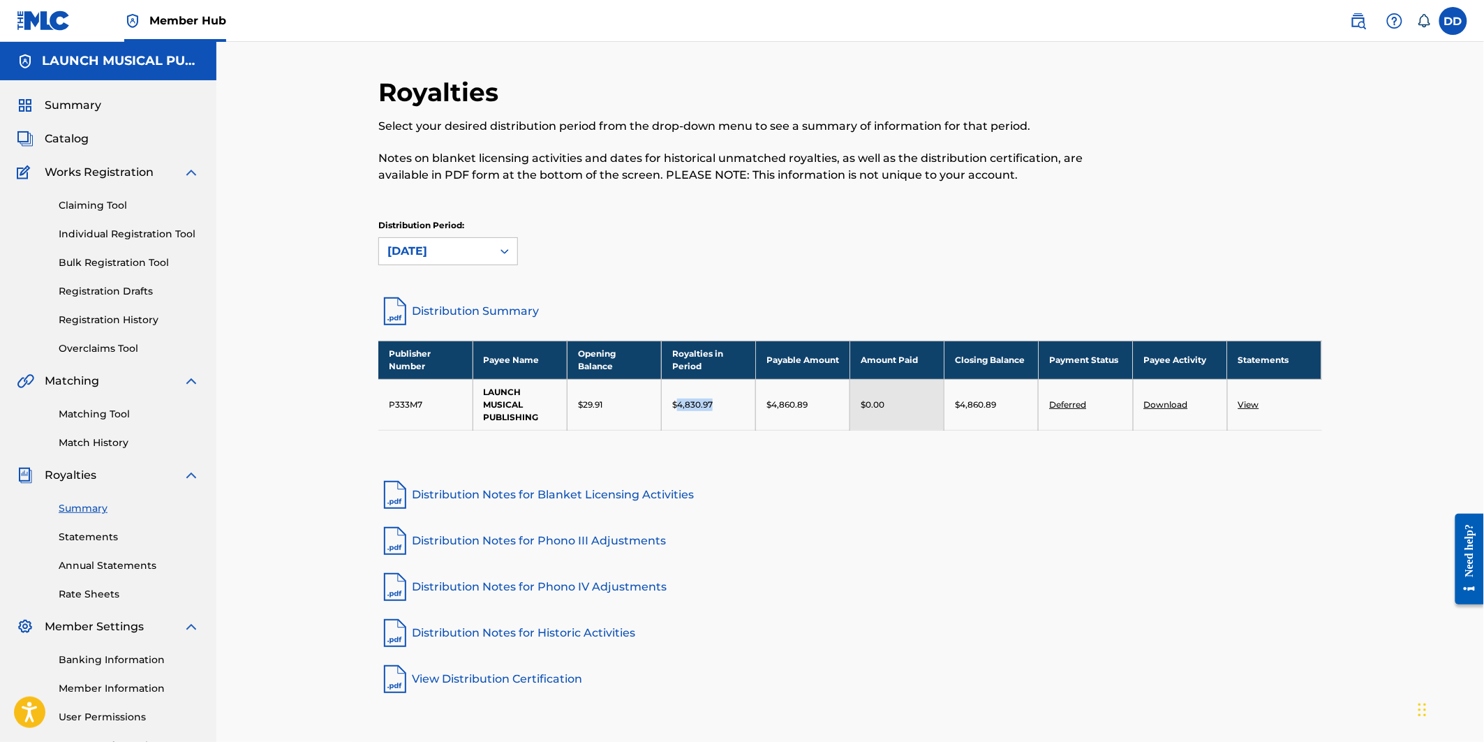
drag, startPoint x: 724, startPoint y: 400, endPoint x: 675, endPoint y: 405, distance: 49.8
click at [675, 405] on div "$4,830.97" at bounding box center [708, 404] width 73 height 13
click at [698, 403] on p "$4,830.97" at bounding box center [692, 404] width 40 height 13
click at [500, 315] on link "Distribution Summary" at bounding box center [850, 310] width 944 height 33
click at [445, 246] on div "July 2025" at bounding box center [435, 251] width 96 height 17
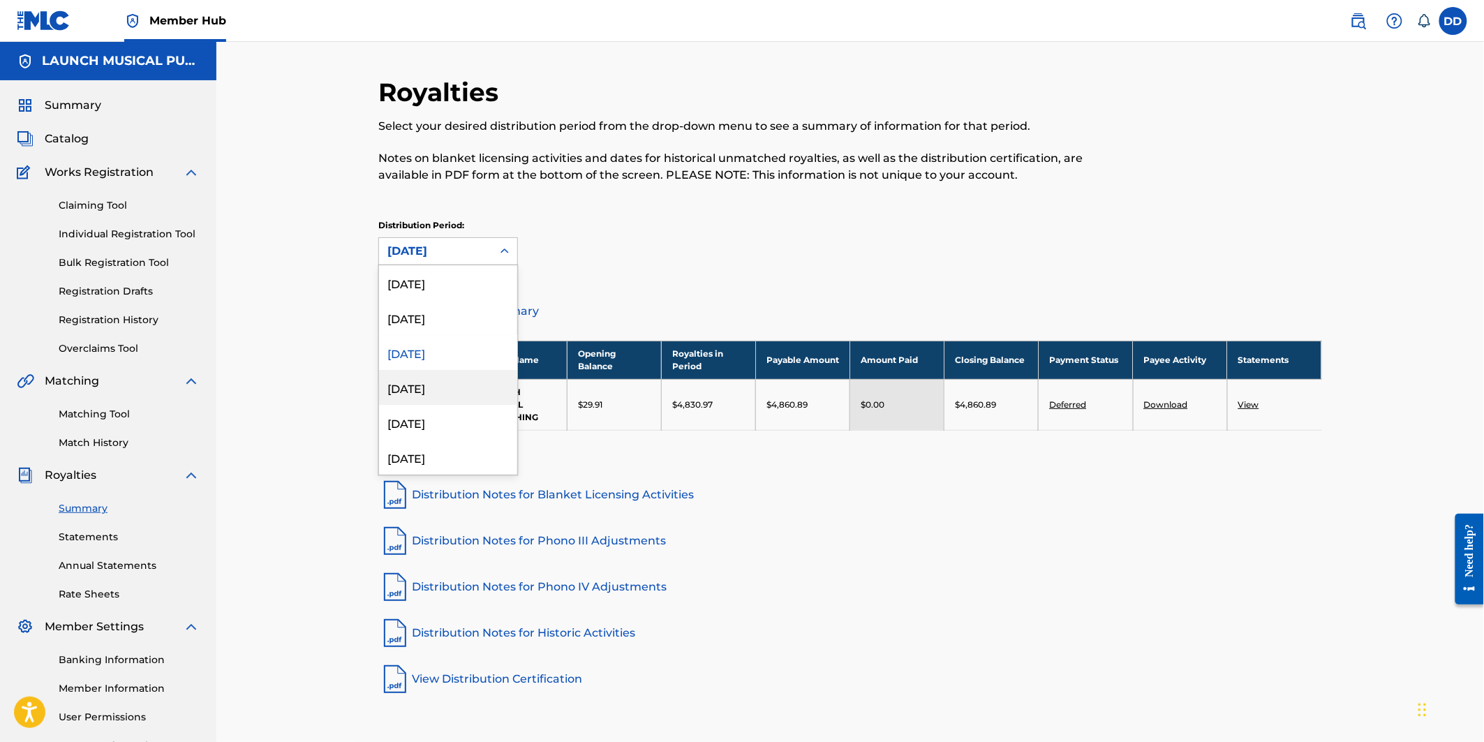
click at [428, 385] on div "June 2025" at bounding box center [448, 387] width 138 height 35
click at [472, 253] on div "June 2025" at bounding box center [435, 251] width 96 height 17
click at [440, 454] on div "April 2025" at bounding box center [448, 457] width 138 height 35
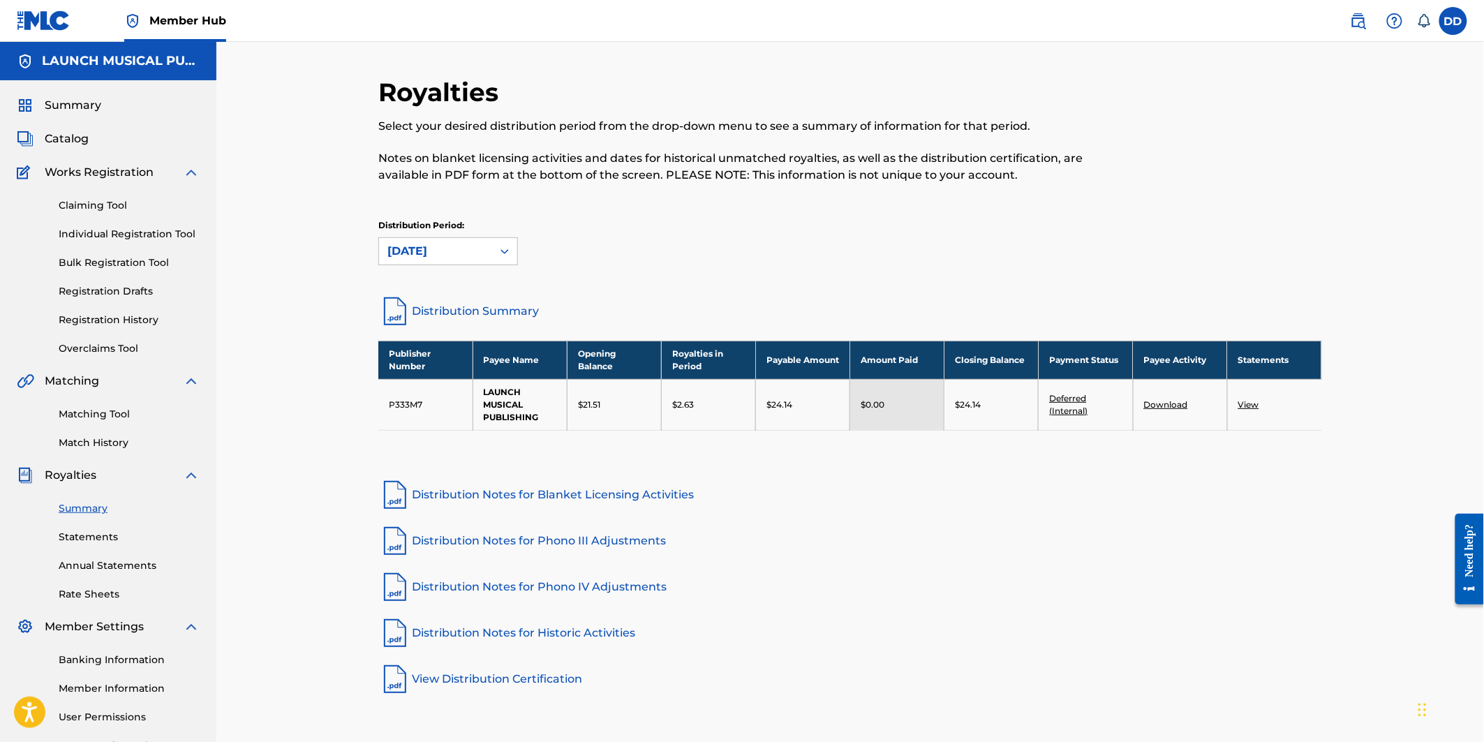
click at [484, 309] on link "Distribution Summary" at bounding box center [850, 310] width 944 height 33
click at [1250, 406] on link "View" at bounding box center [1248, 404] width 21 height 10
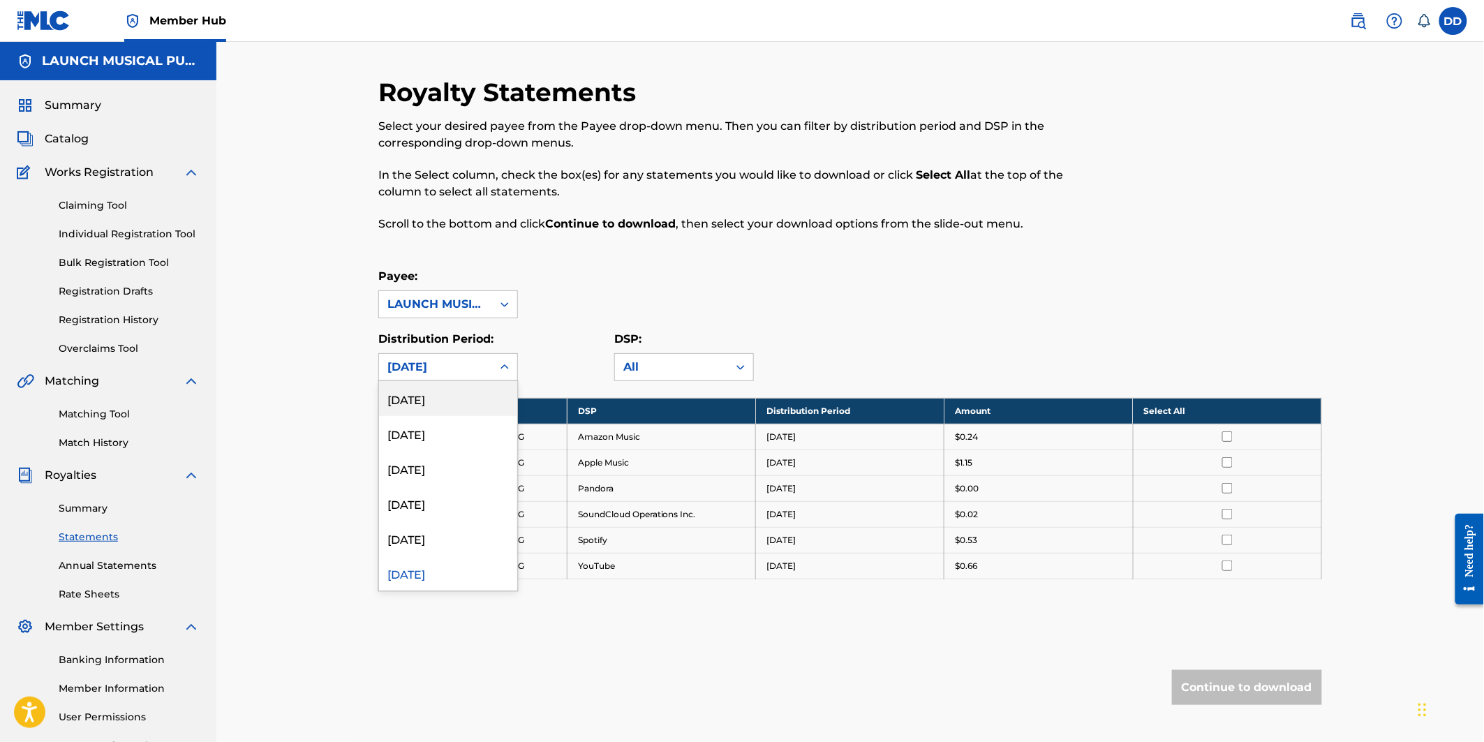
click at [493, 318] on div "Payee: LAUNCH MUSICAL PUBLISHING Distribution Period: 54 results available. Use…" at bounding box center [850, 324] width 944 height 113
click at [437, 456] on div "July 2025" at bounding box center [448, 468] width 138 height 35
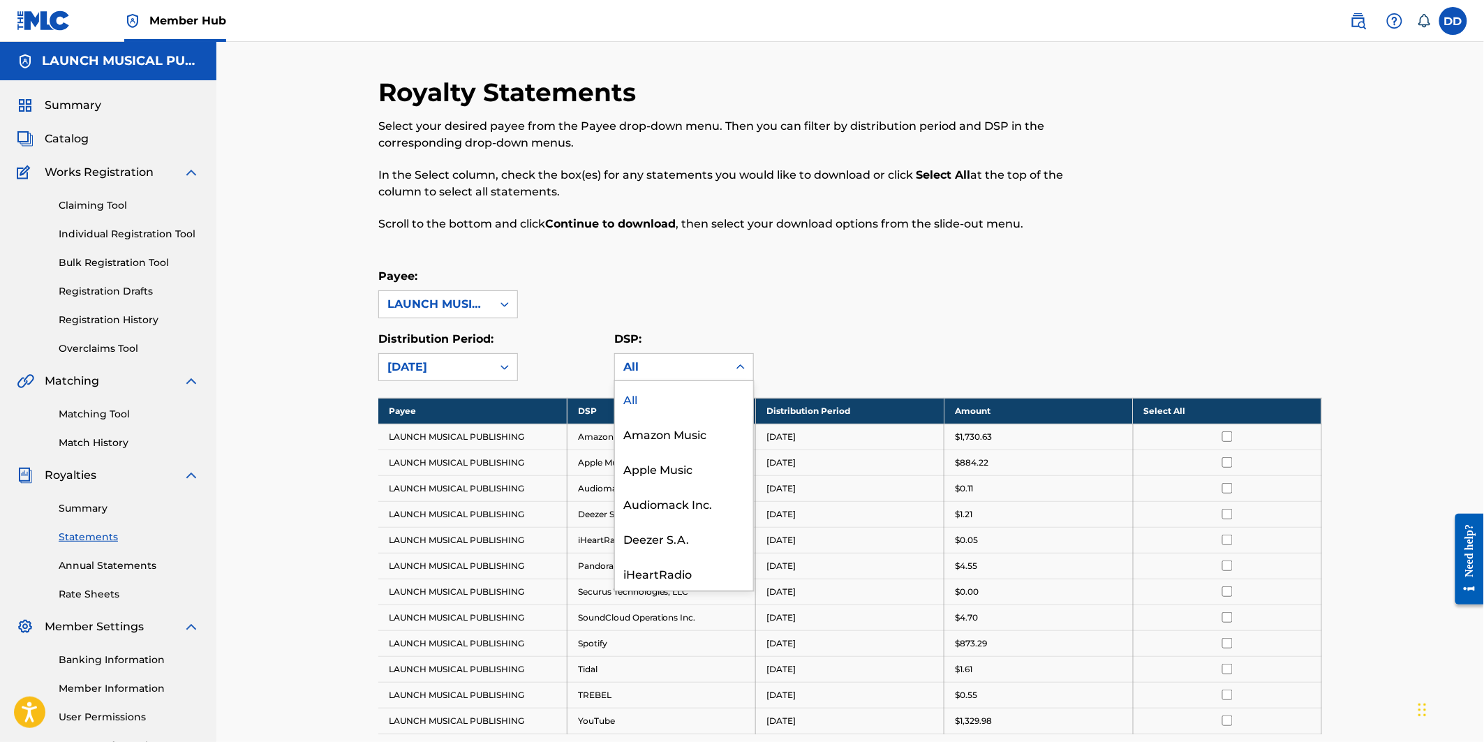
click at [674, 373] on div "All" at bounding box center [671, 367] width 96 height 17
click at [646, 373] on div "All" at bounding box center [671, 367] width 96 height 17
click at [105, 571] on link "Annual Statements" at bounding box center [129, 565] width 141 height 15
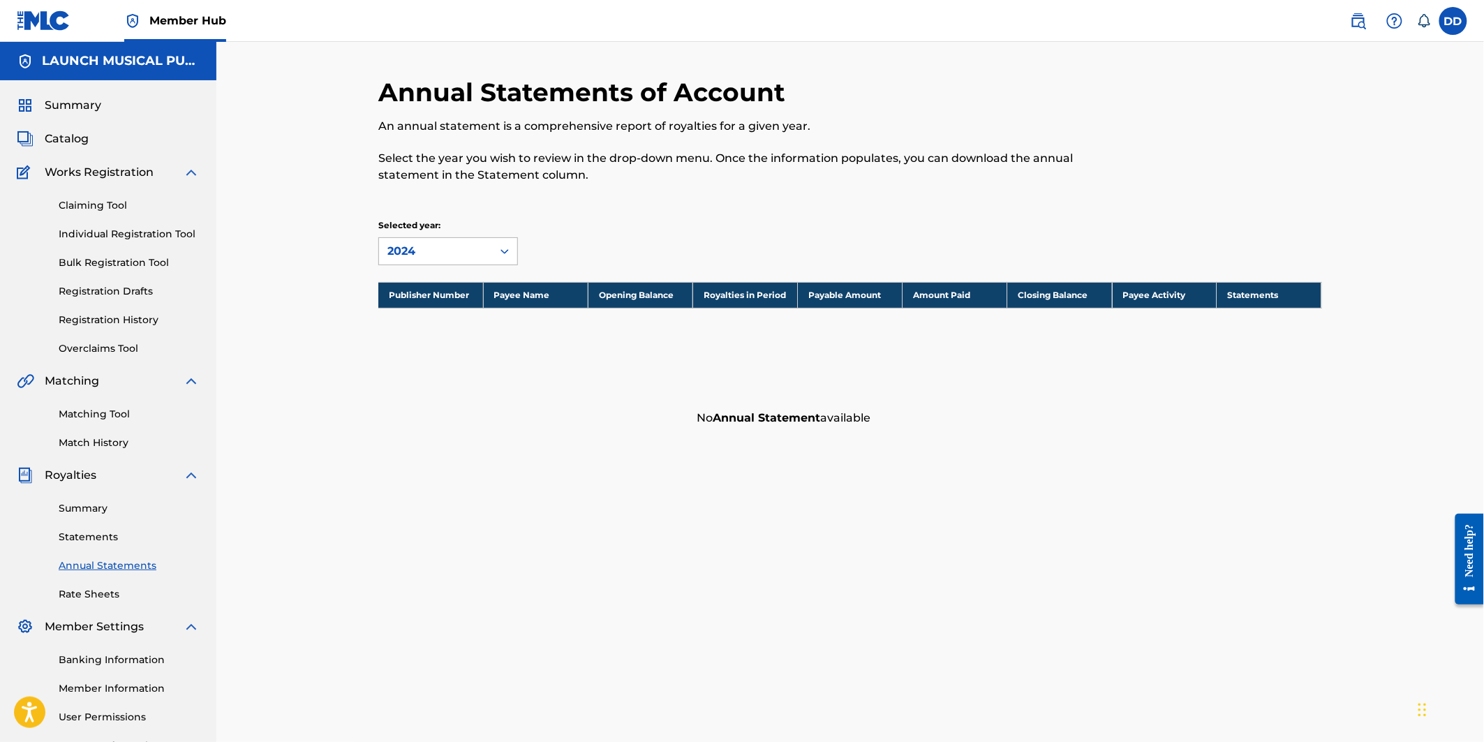
click at [442, 255] on div "2024" at bounding box center [435, 251] width 96 height 17
click at [333, 338] on div "Annual Statements of Account An annual statement is a comprehensive report of r…" at bounding box center [849, 420] width 1267 height 756
click at [100, 597] on link "Rate Sheets" at bounding box center [129, 594] width 141 height 15
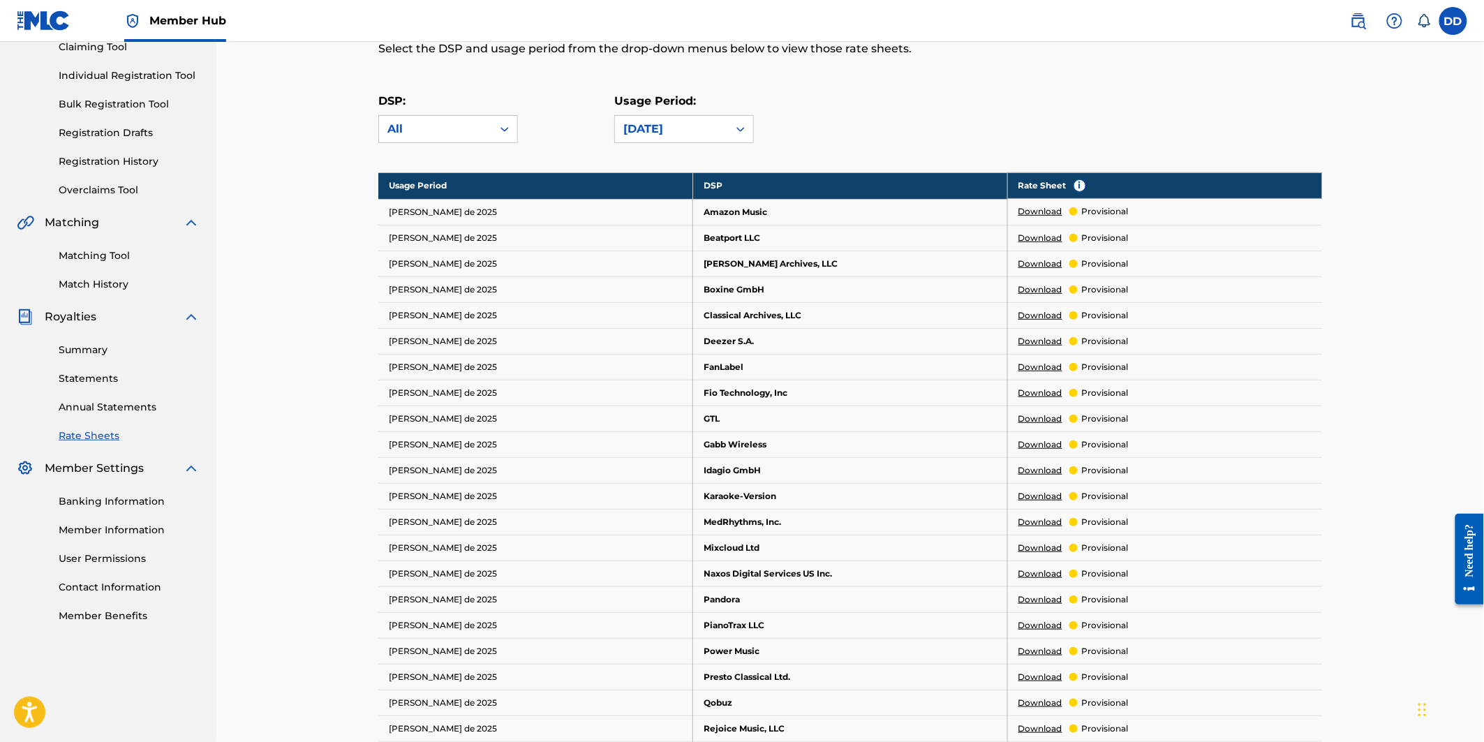
scroll to position [106, 0]
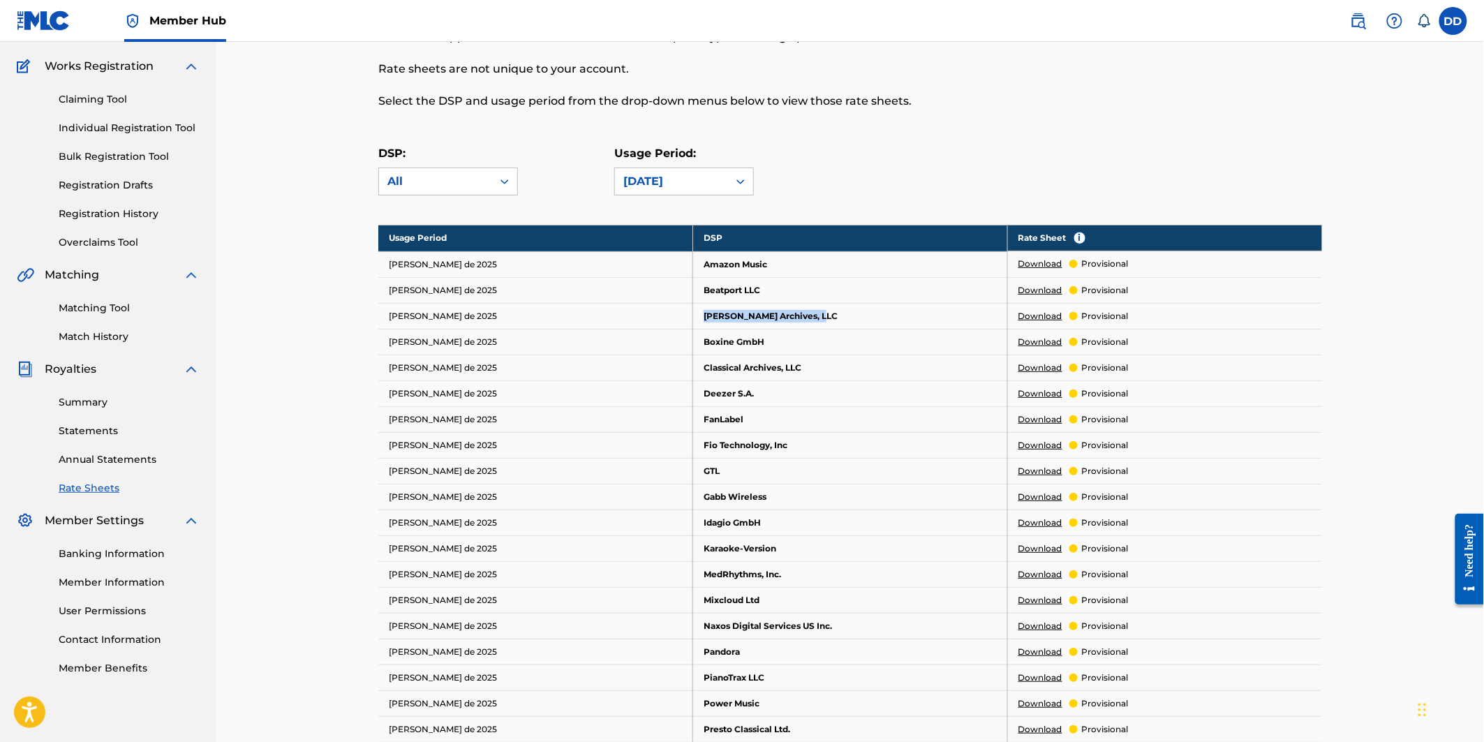
drag, startPoint x: 816, startPoint y: 316, endPoint x: 701, endPoint y: 318, distance: 115.9
click at [701, 318] on td "Bill Graham Archives, LLC" at bounding box center [850, 316] width 315 height 26
click at [761, 318] on td "Bill Graham Archives, LLC" at bounding box center [850, 316] width 315 height 26
drag, startPoint x: 817, startPoint y: 315, endPoint x: 699, endPoint y: 316, distance: 118.6
click at [699, 316] on td "Bill Graham Archives, LLC" at bounding box center [850, 316] width 315 height 26
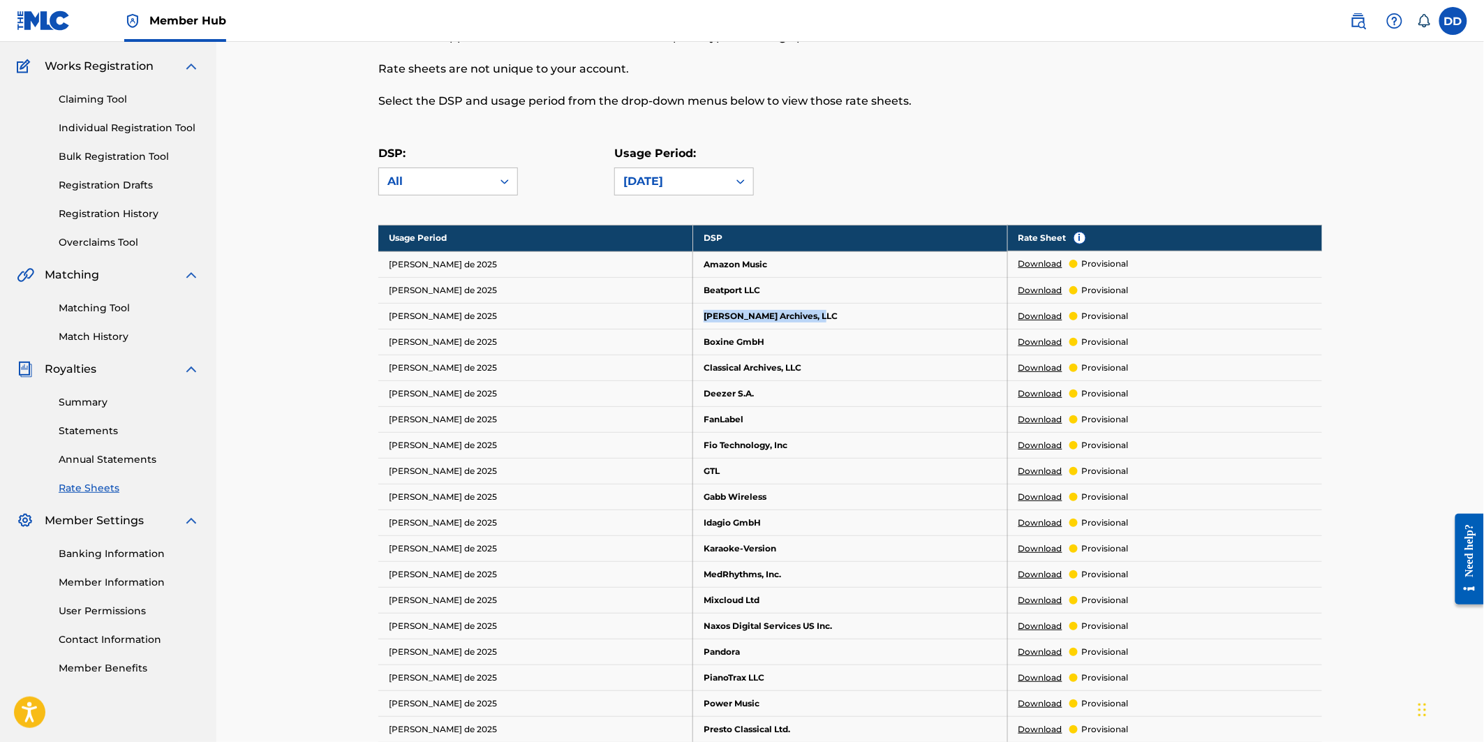
click at [777, 316] on td "Bill Graham Archives, LLC" at bounding box center [850, 316] width 315 height 26
click at [95, 401] on link "Summary" at bounding box center [129, 402] width 141 height 15
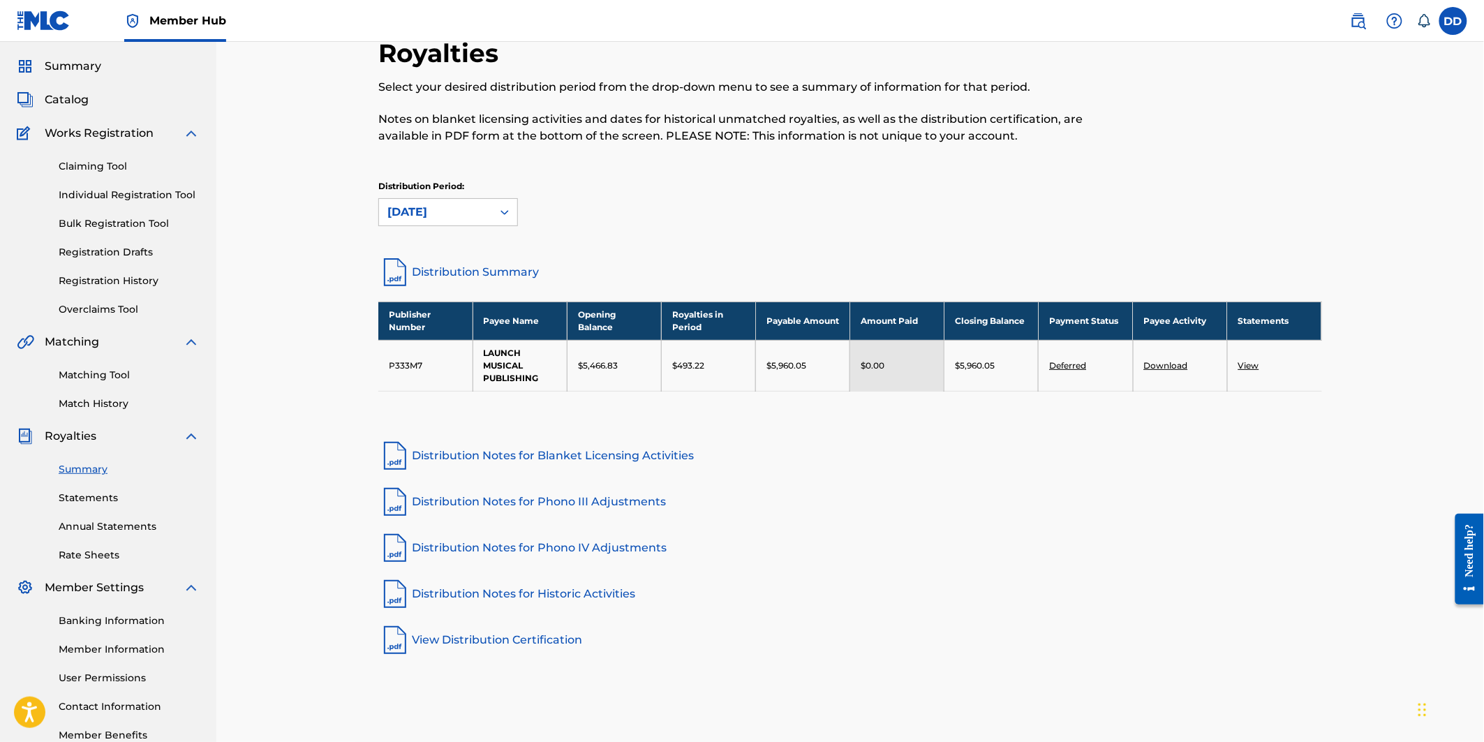
scroll to position [77, 0]
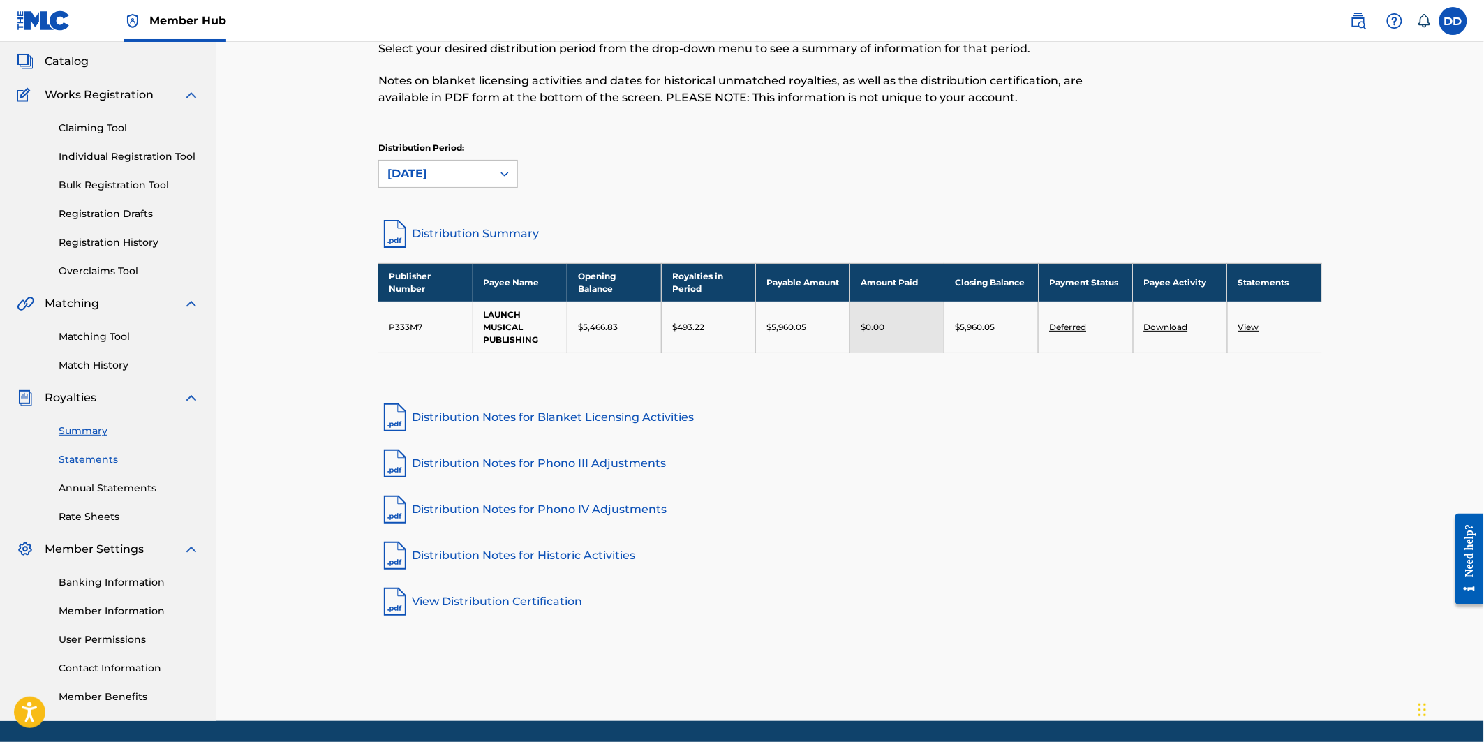
click at [89, 461] on link "Statements" at bounding box center [129, 459] width 141 height 15
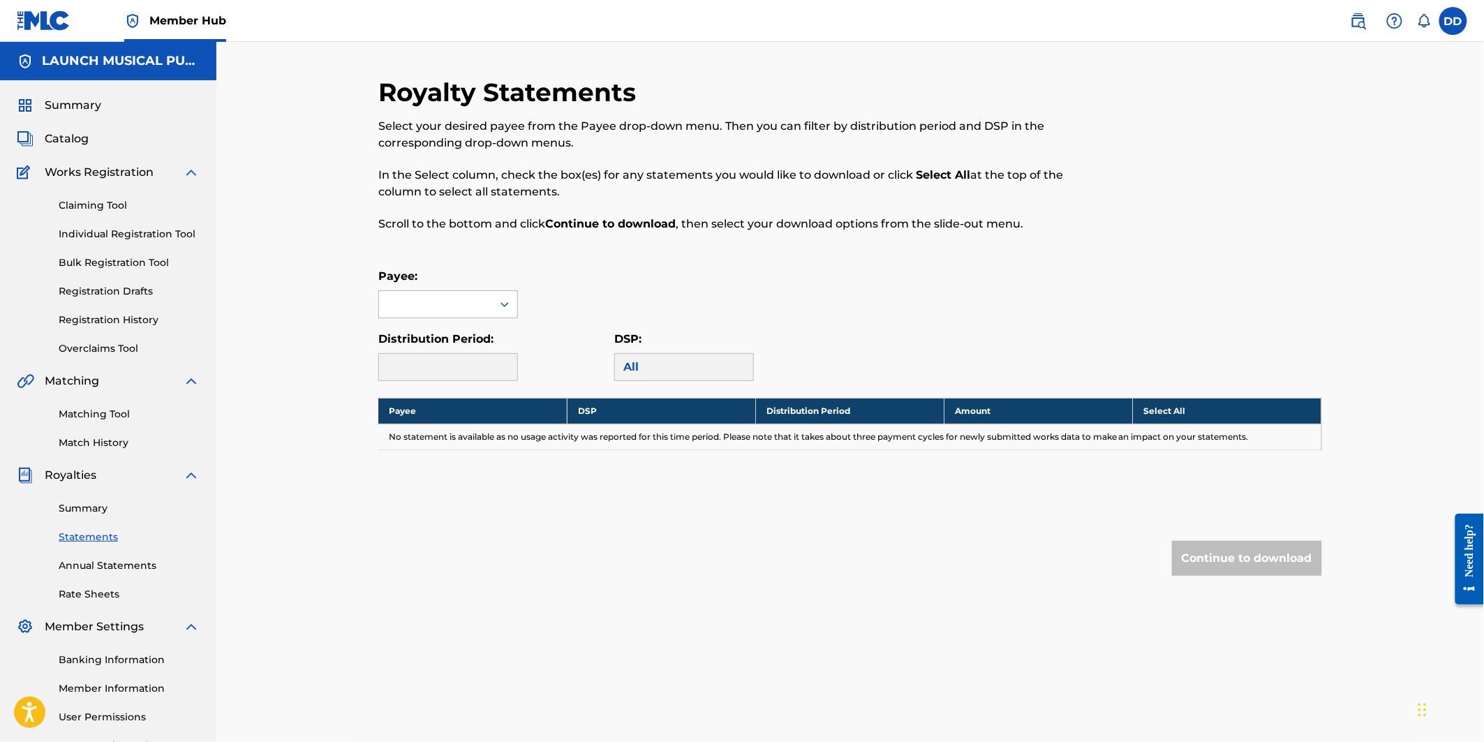
click at [462, 304] on div at bounding box center [435, 304] width 113 height 27
click at [435, 356] on div "LAUNCH MUSICAL PUBLISHING" at bounding box center [448, 344] width 138 height 52
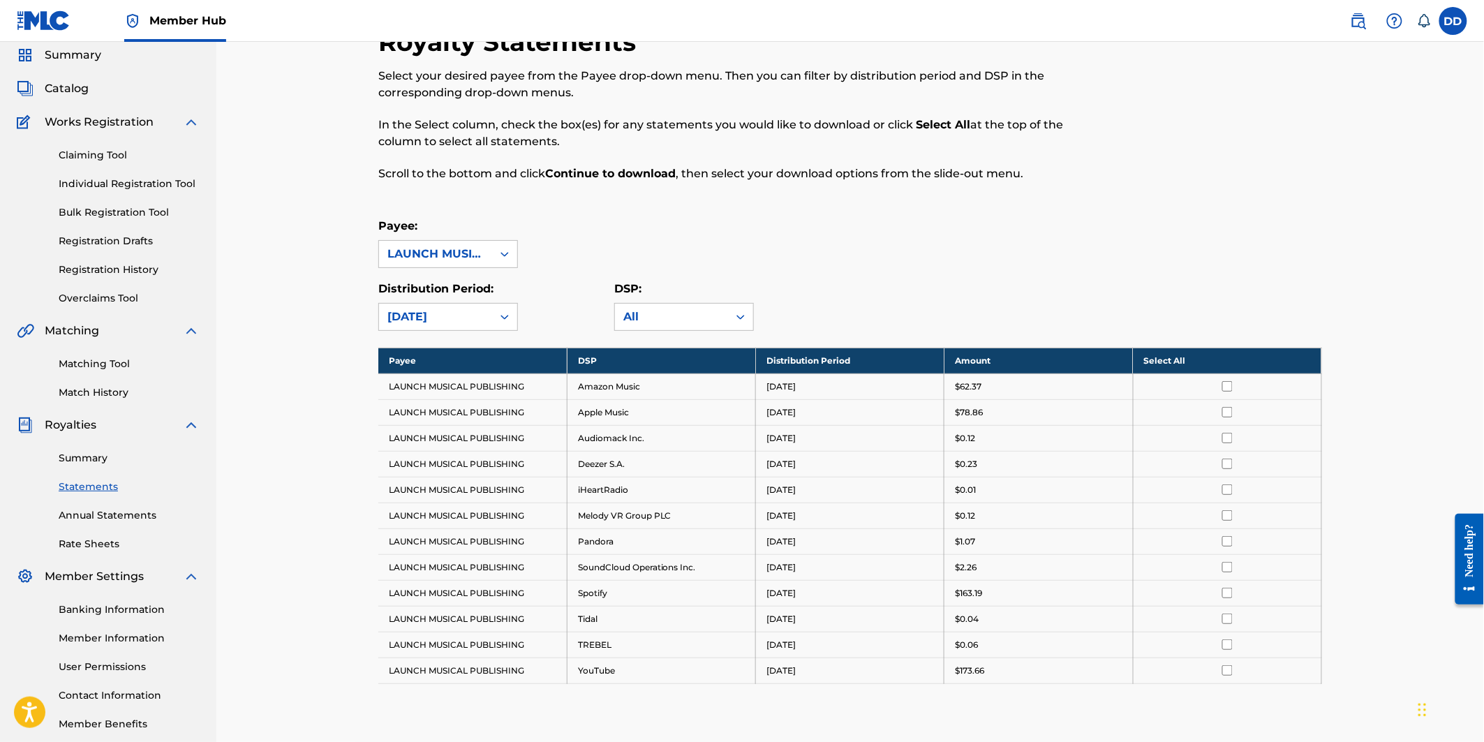
scroll to position [77, 0]
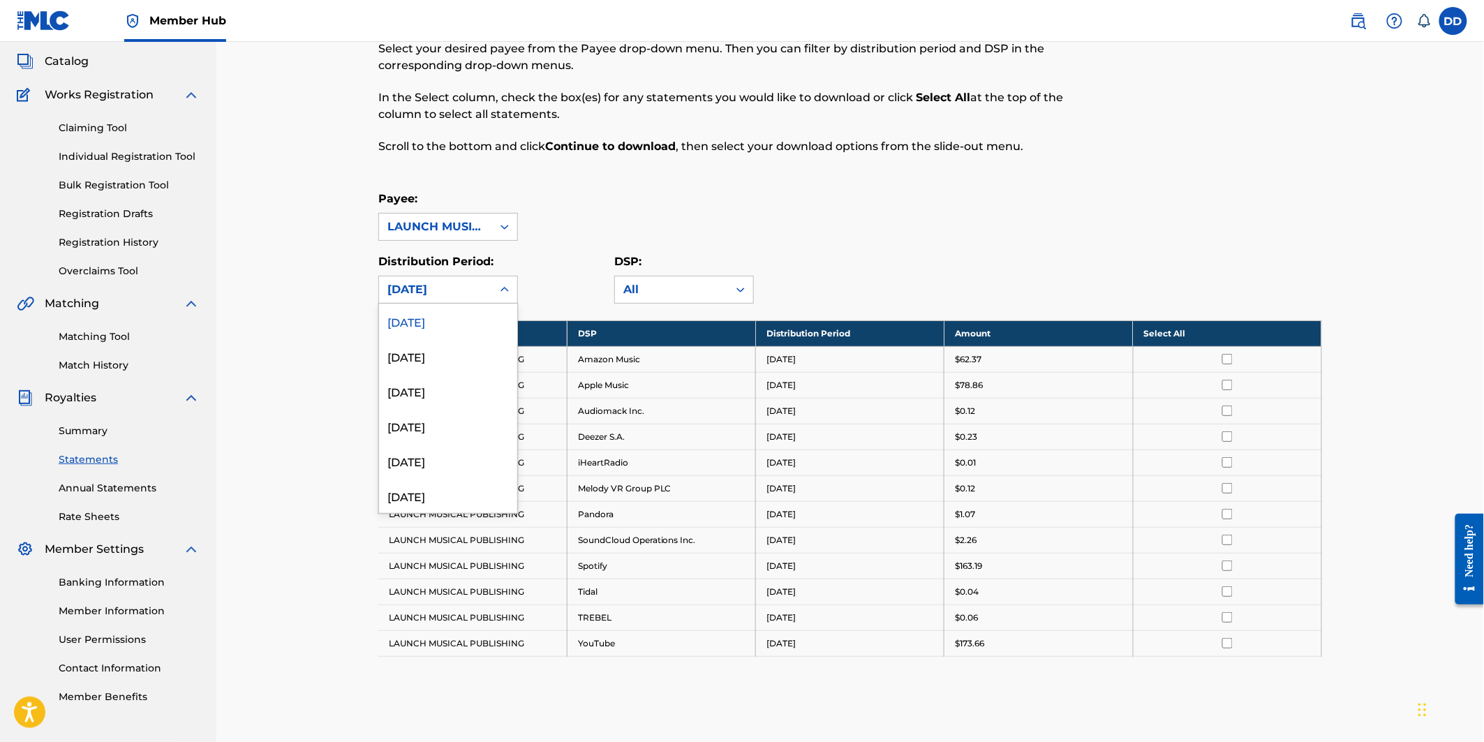
click at [494, 294] on div at bounding box center [504, 289] width 25 height 25
click at [442, 398] on div "July 2025" at bounding box center [448, 390] width 138 height 35
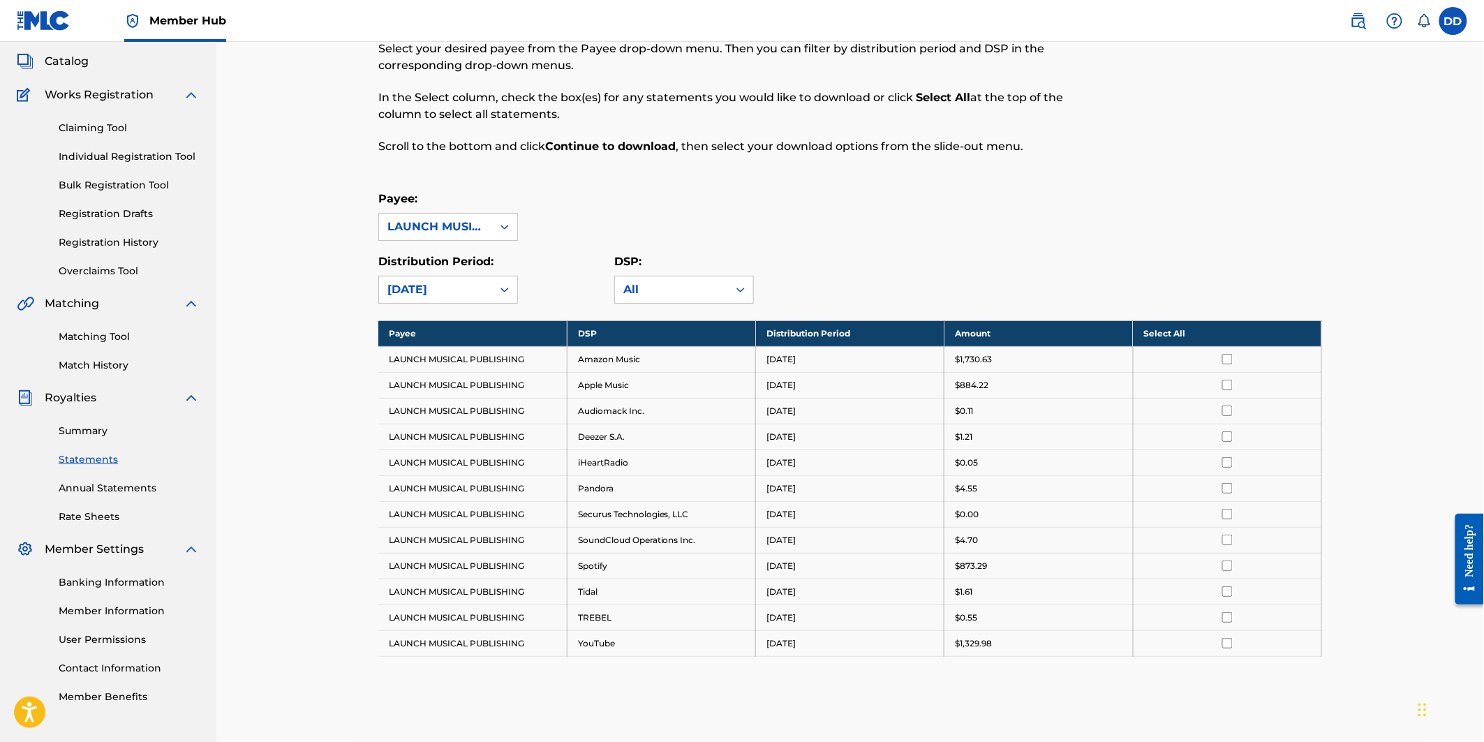
drag, startPoint x: 988, startPoint y: 567, endPoint x: 941, endPoint y: 570, distance: 47.6
click at [941, 570] on tr "LAUNCH MUSICAL PUBLISHING Spotify July 2025 $873.29" at bounding box center [850, 566] width 944 height 26
click at [300, 510] on div "Royalty Statements Select your desired payee from the Payee drop-down menu. The…" at bounding box center [849, 401] width 1267 height 874
click at [86, 424] on link "Summary" at bounding box center [129, 431] width 141 height 15
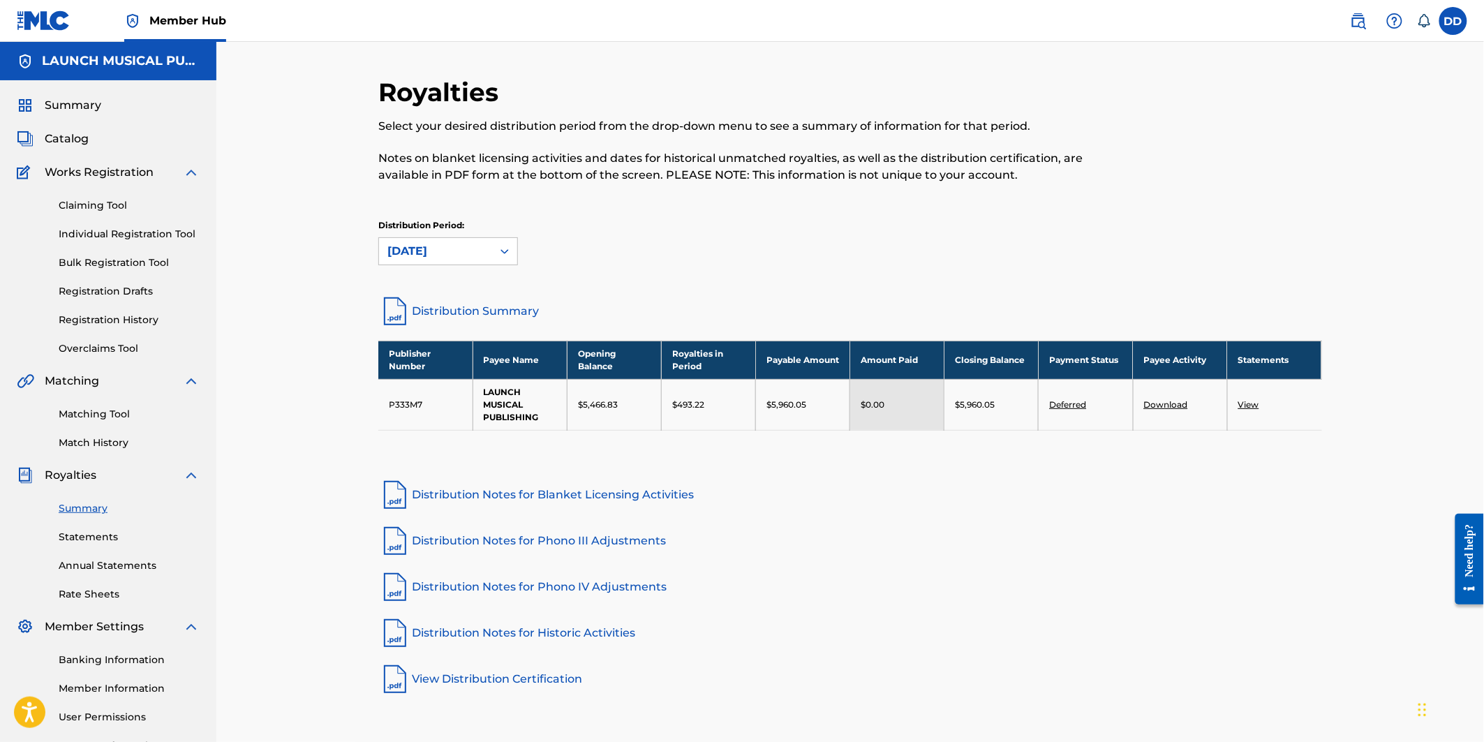
click at [101, 196] on div "Claiming Tool Individual Registration Tool Bulk Registration Tool Registration …" at bounding box center [108, 268] width 183 height 175
click at [96, 203] on link "Claiming Tool" at bounding box center [129, 205] width 141 height 15
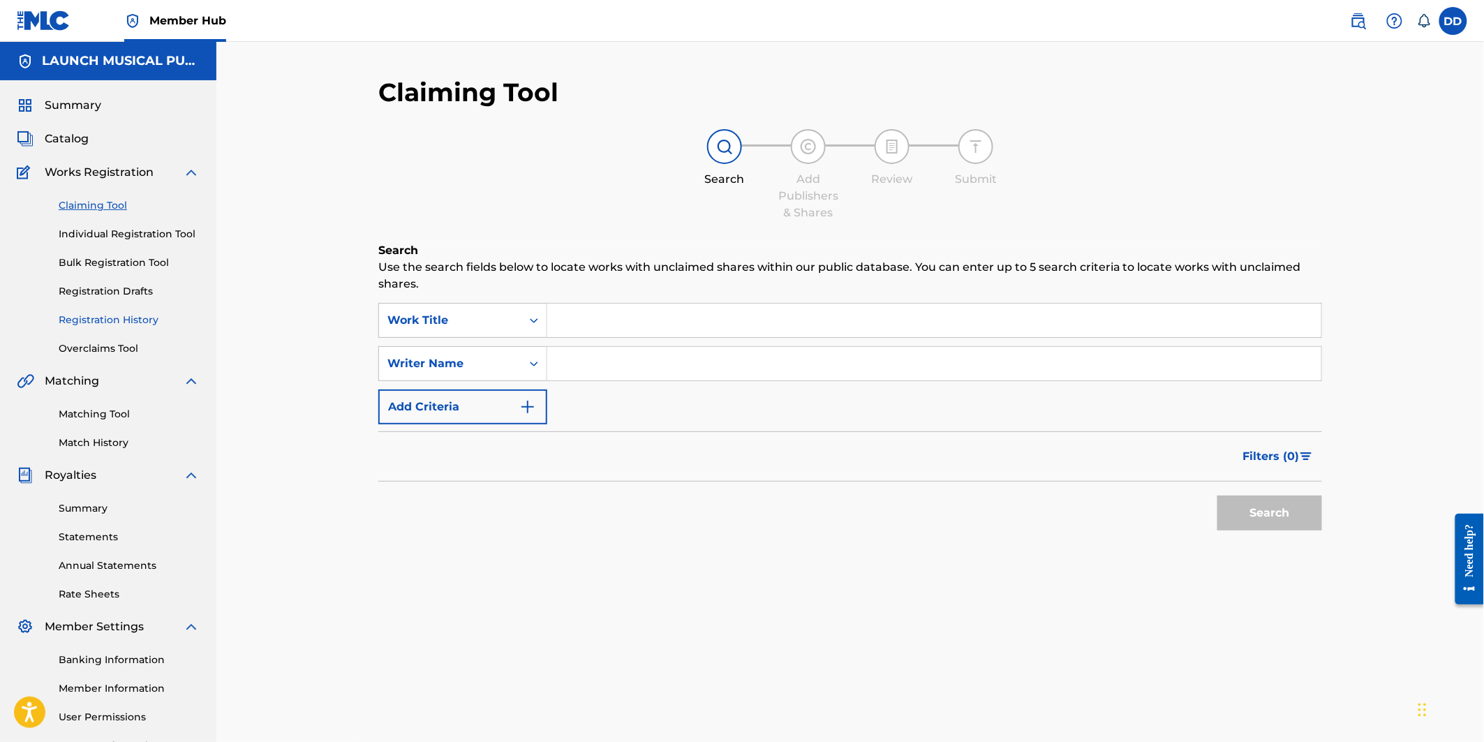
click at [126, 315] on link "Registration History" at bounding box center [129, 320] width 141 height 15
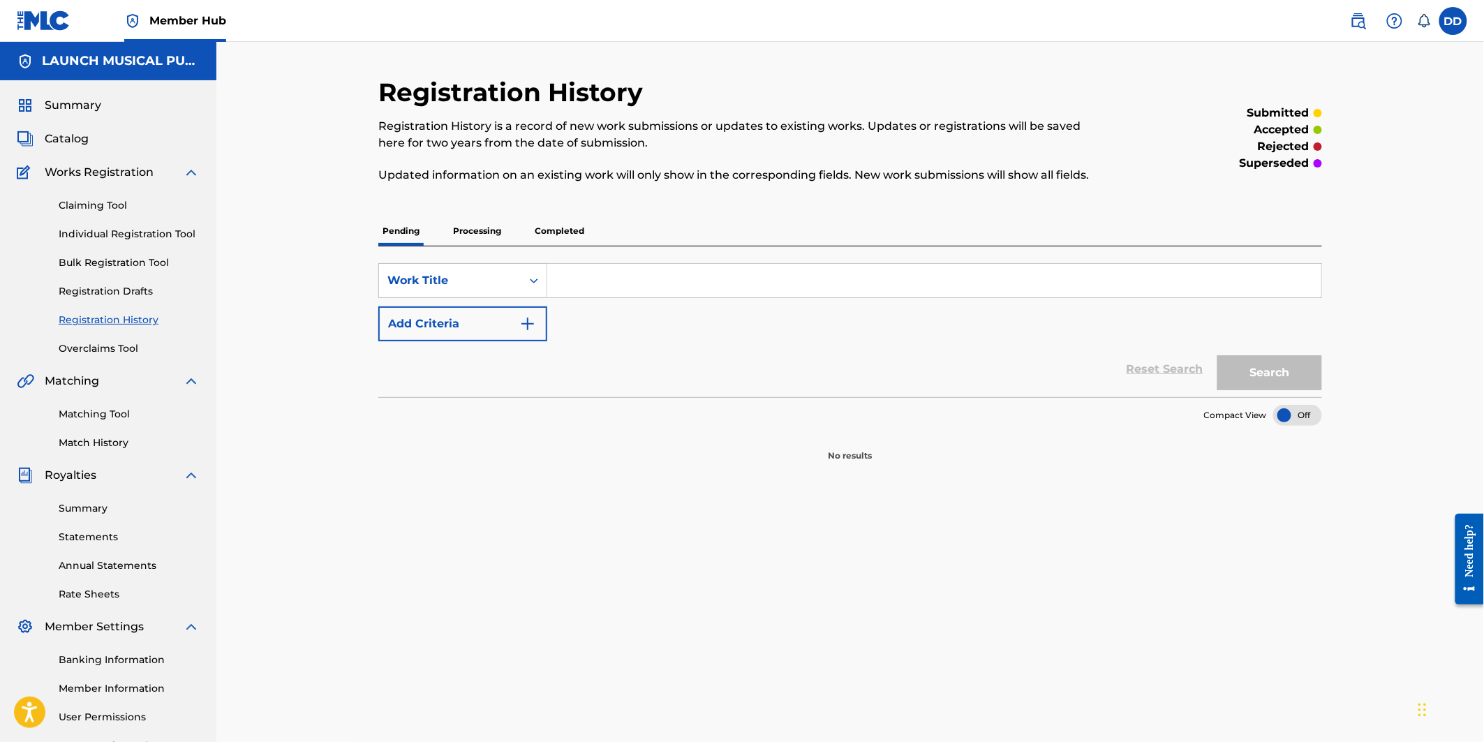
click at [542, 232] on p "Completed" at bounding box center [559, 230] width 58 height 29
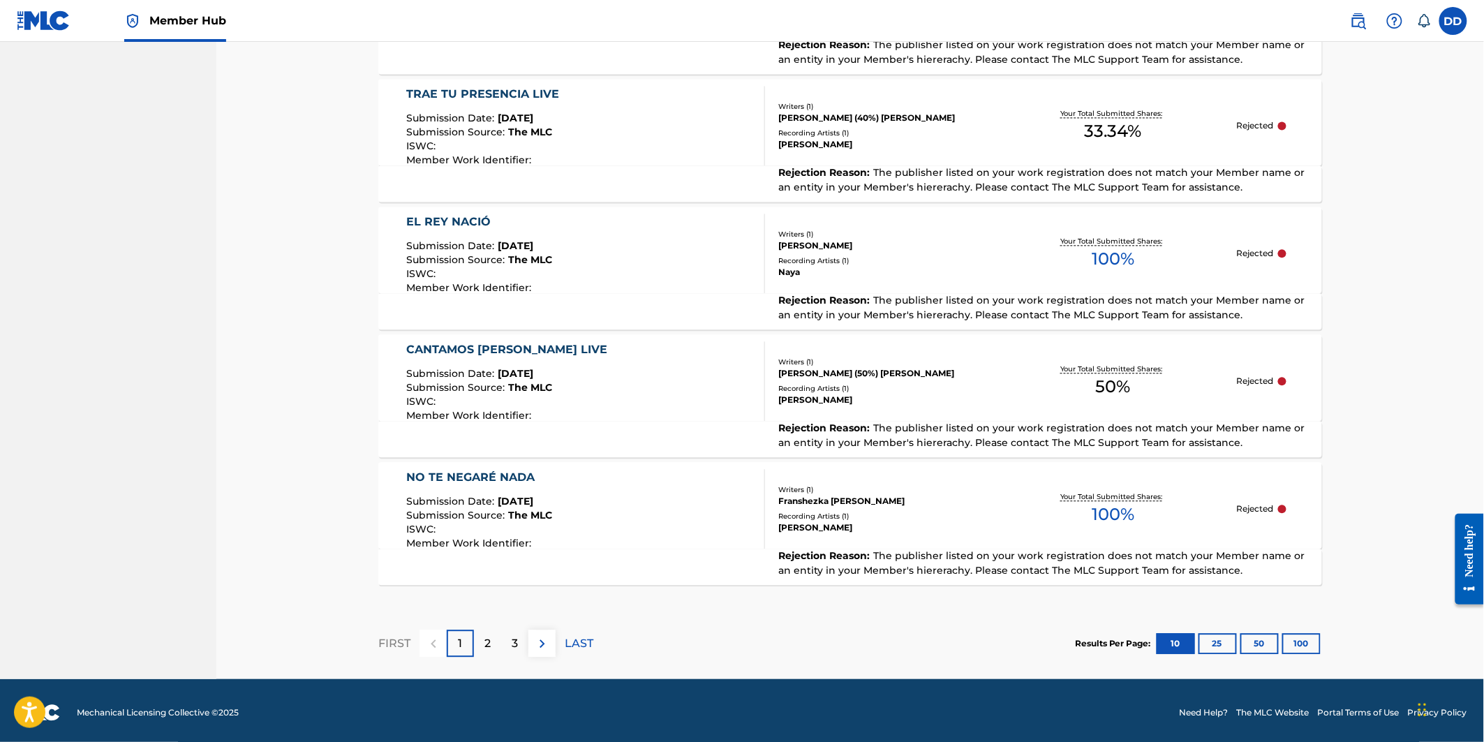
scroll to position [1181, 0]
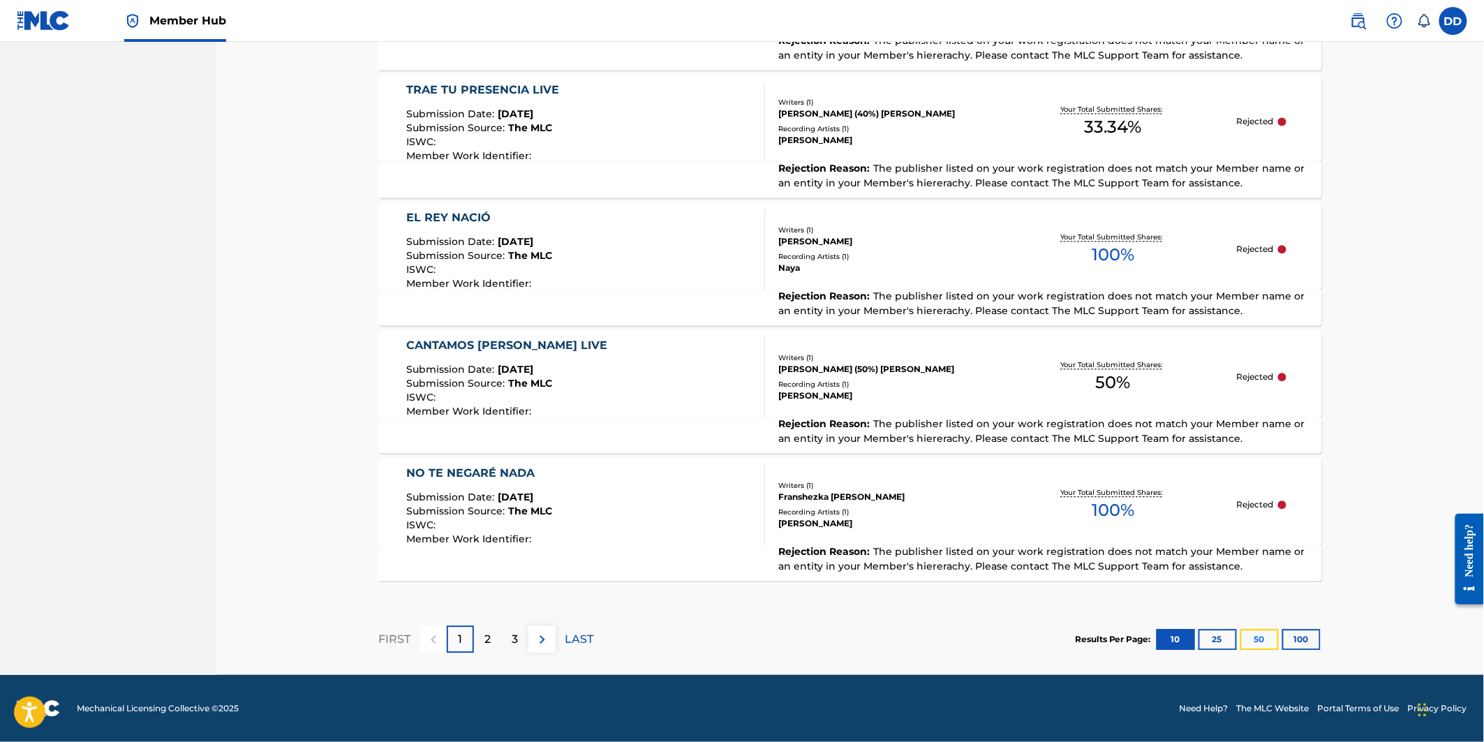
click at [1257, 636] on button "50" at bounding box center [1259, 639] width 38 height 21
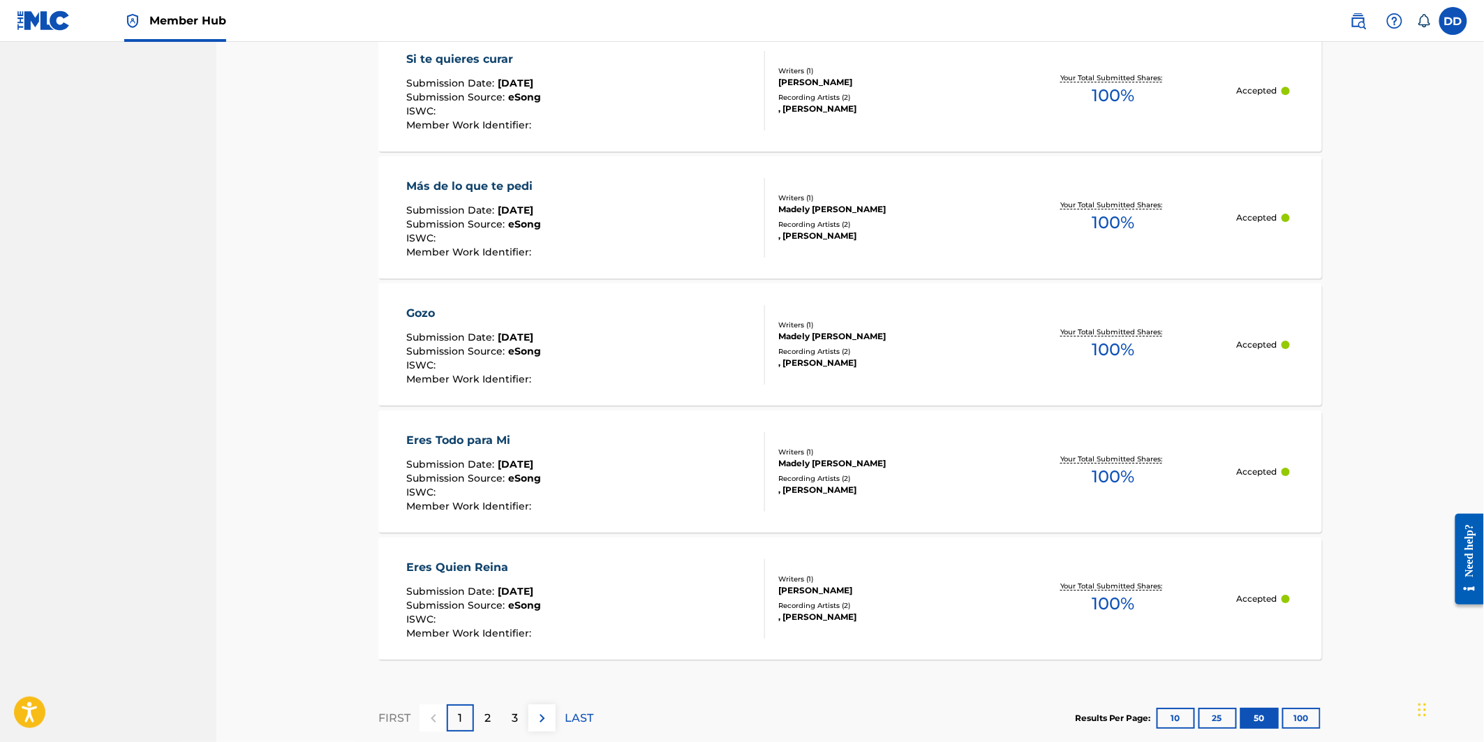
scroll to position [6221, 0]
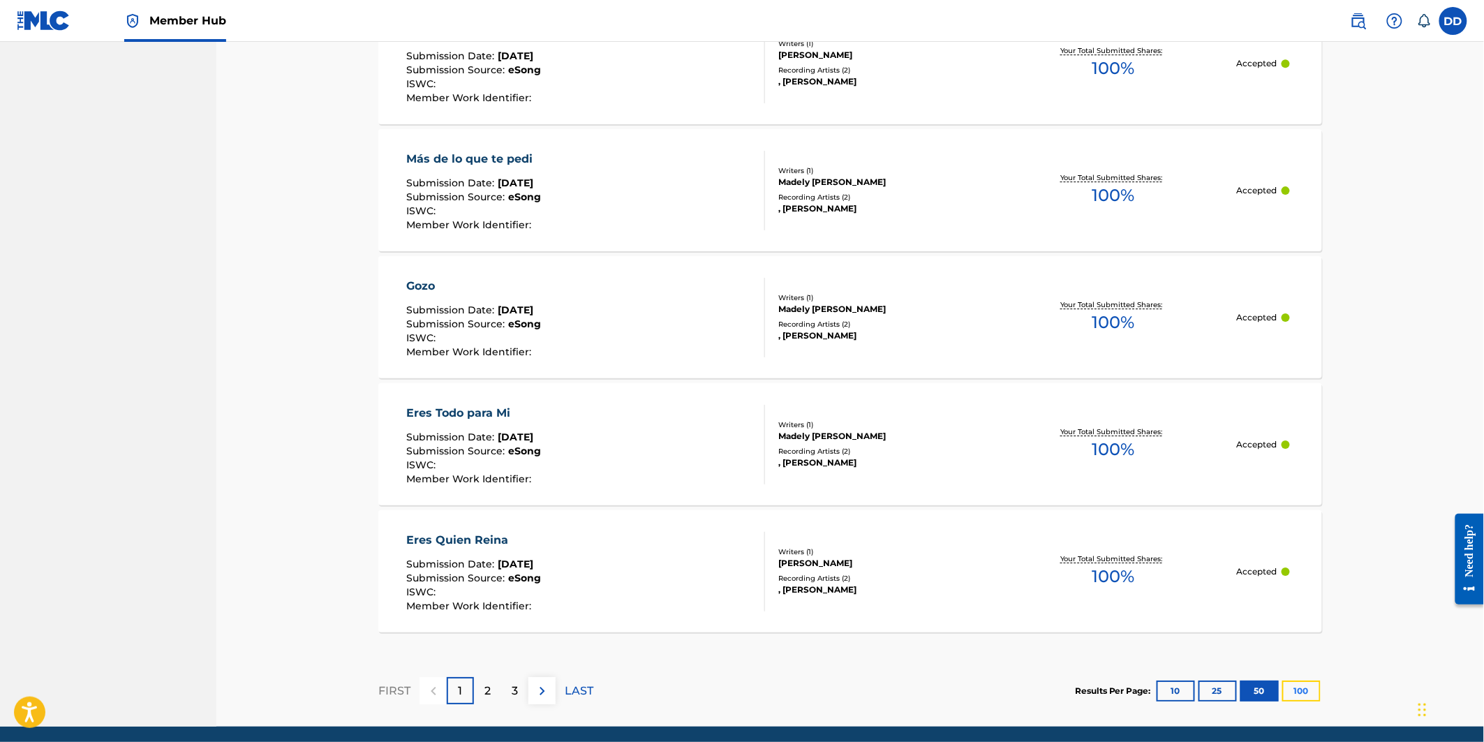
click at [1294, 685] on button "100" at bounding box center [1301, 690] width 38 height 21
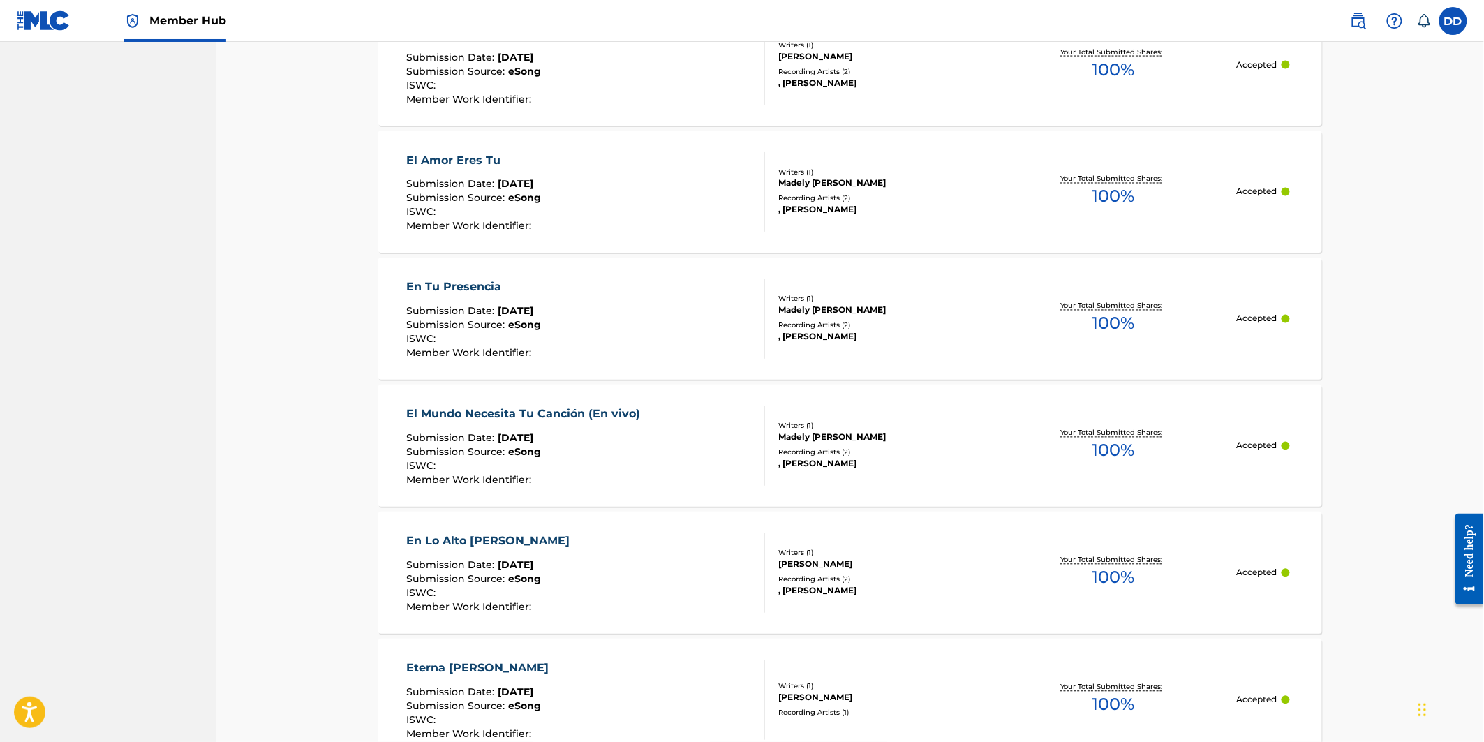
scroll to position [7695, 0]
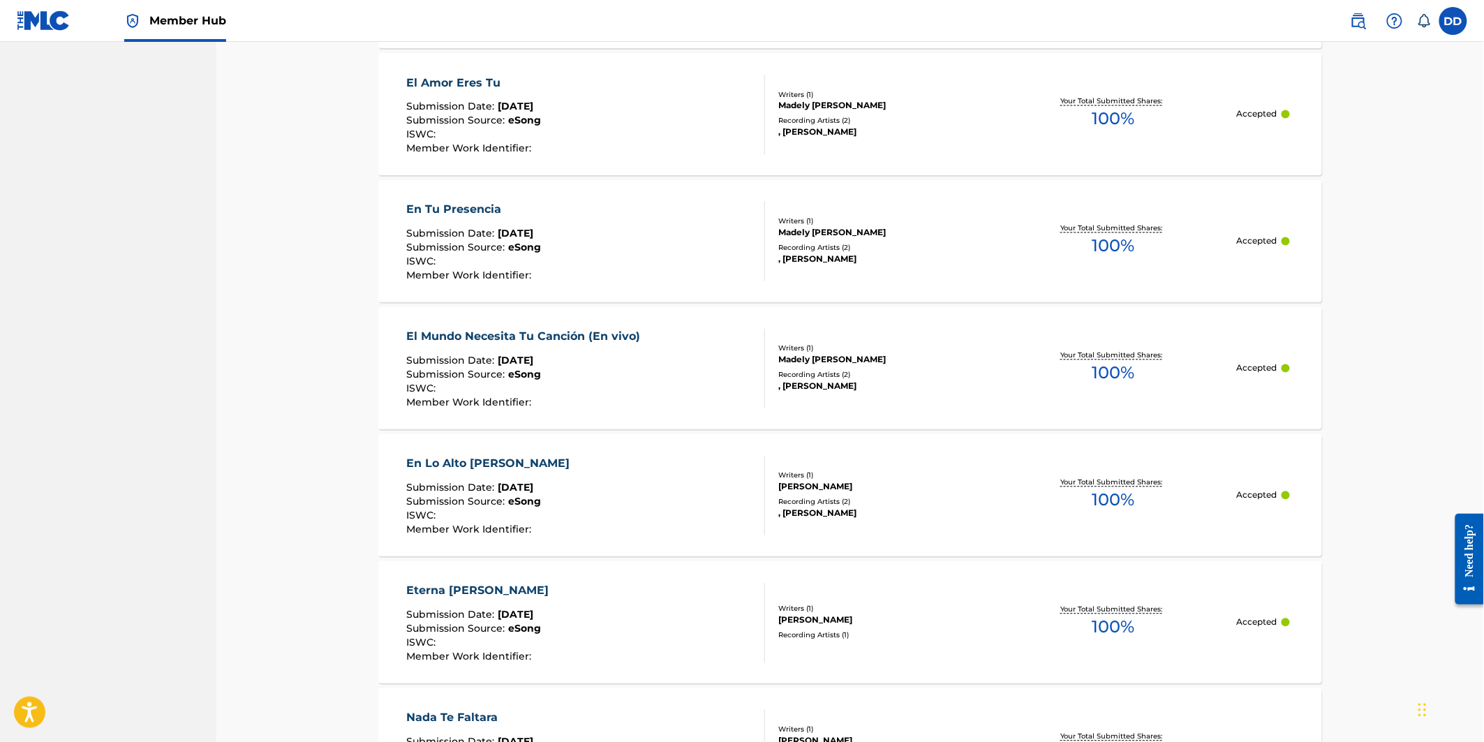
click at [627, 363] on div "Submission Date : May 06, 2025" at bounding box center [527, 363] width 241 height 14
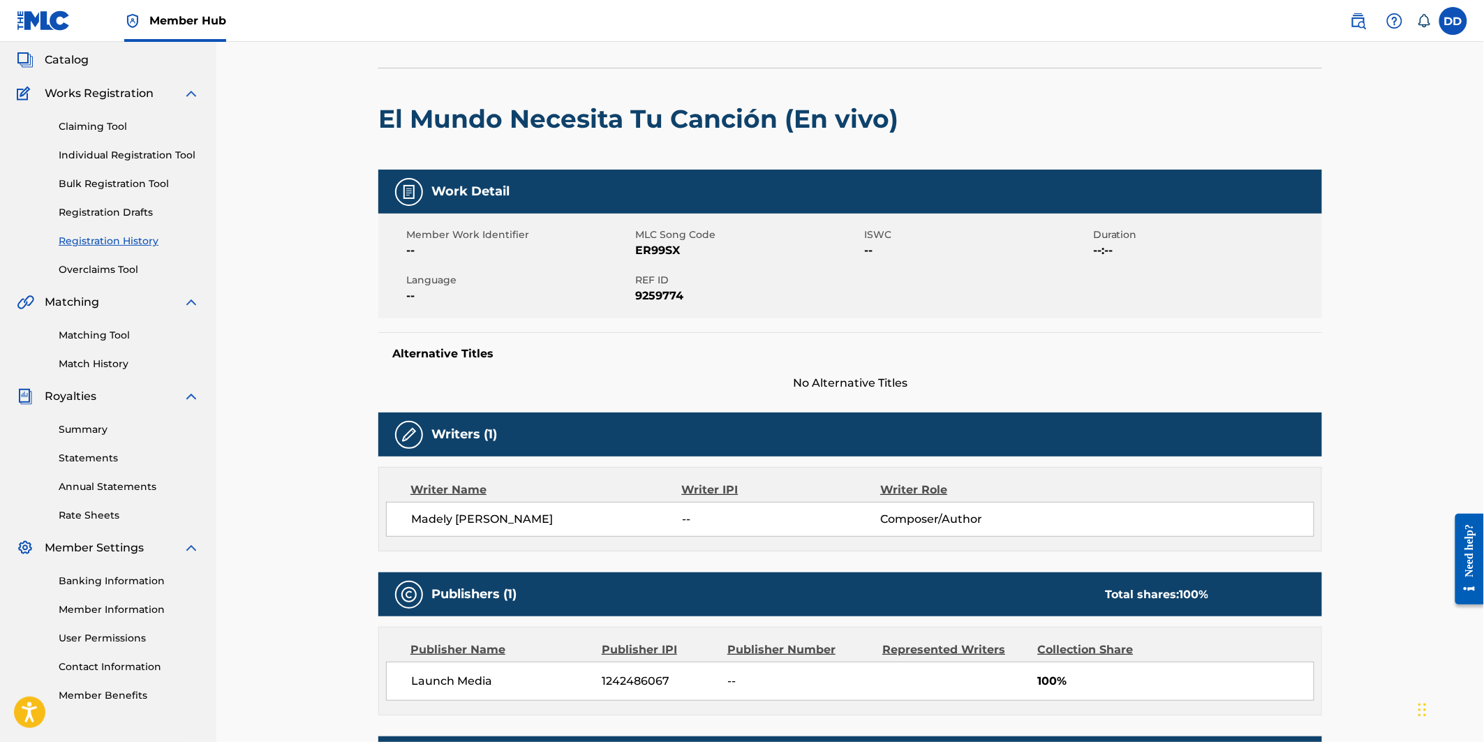
scroll to position [155, 0]
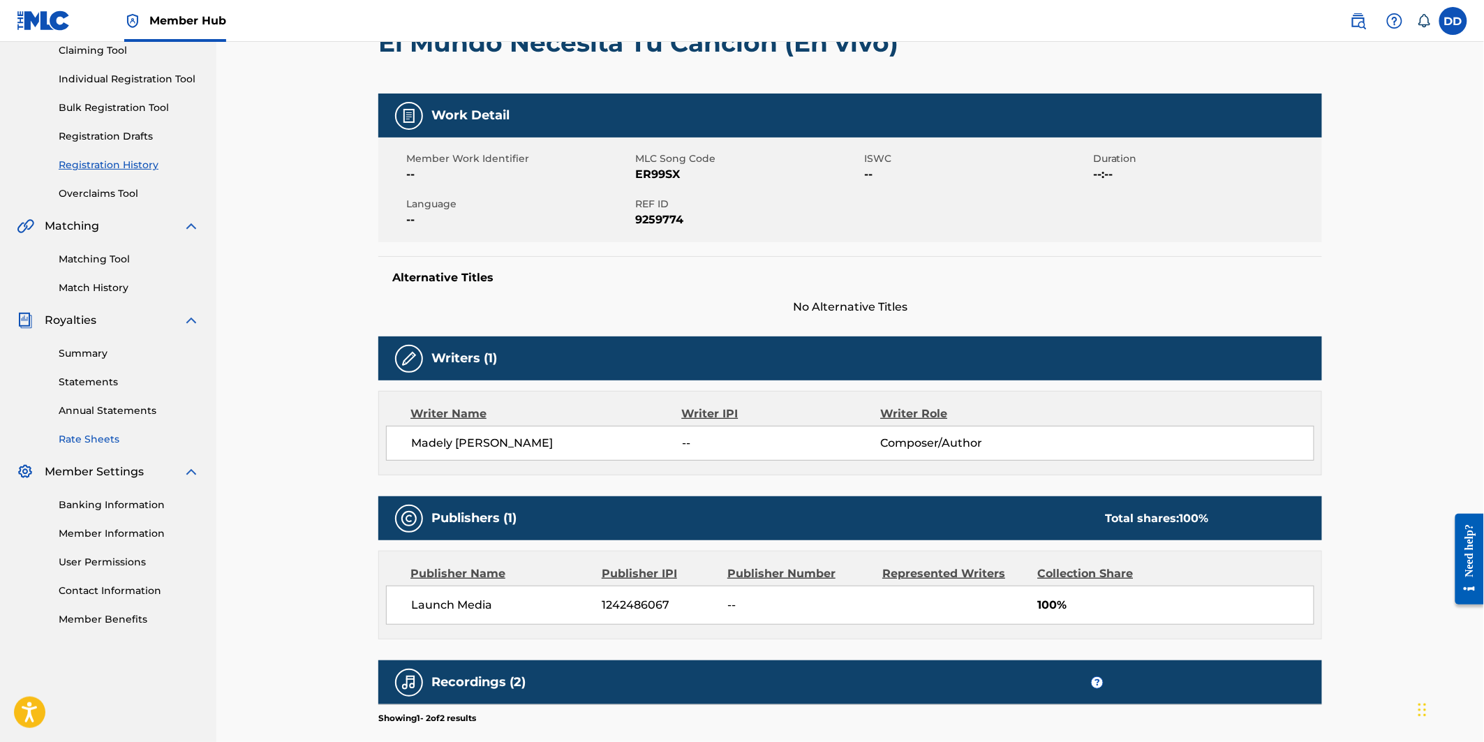
click at [103, 442] on link "Rate Sheets" at bounding box center [129, 439] width 141 height 15
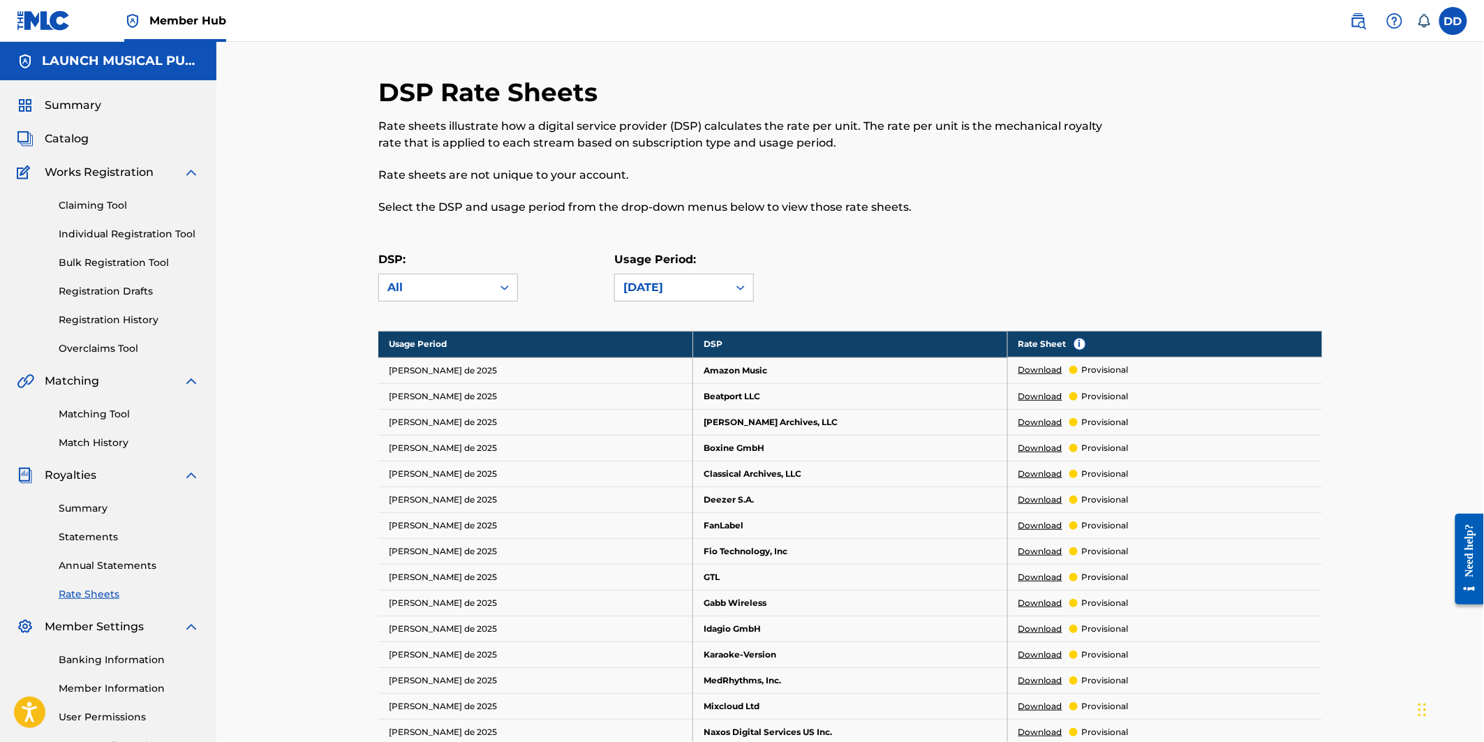
click at [1045, 371] on link "Download" at bounding box center [1040, 370] width 44 height 13
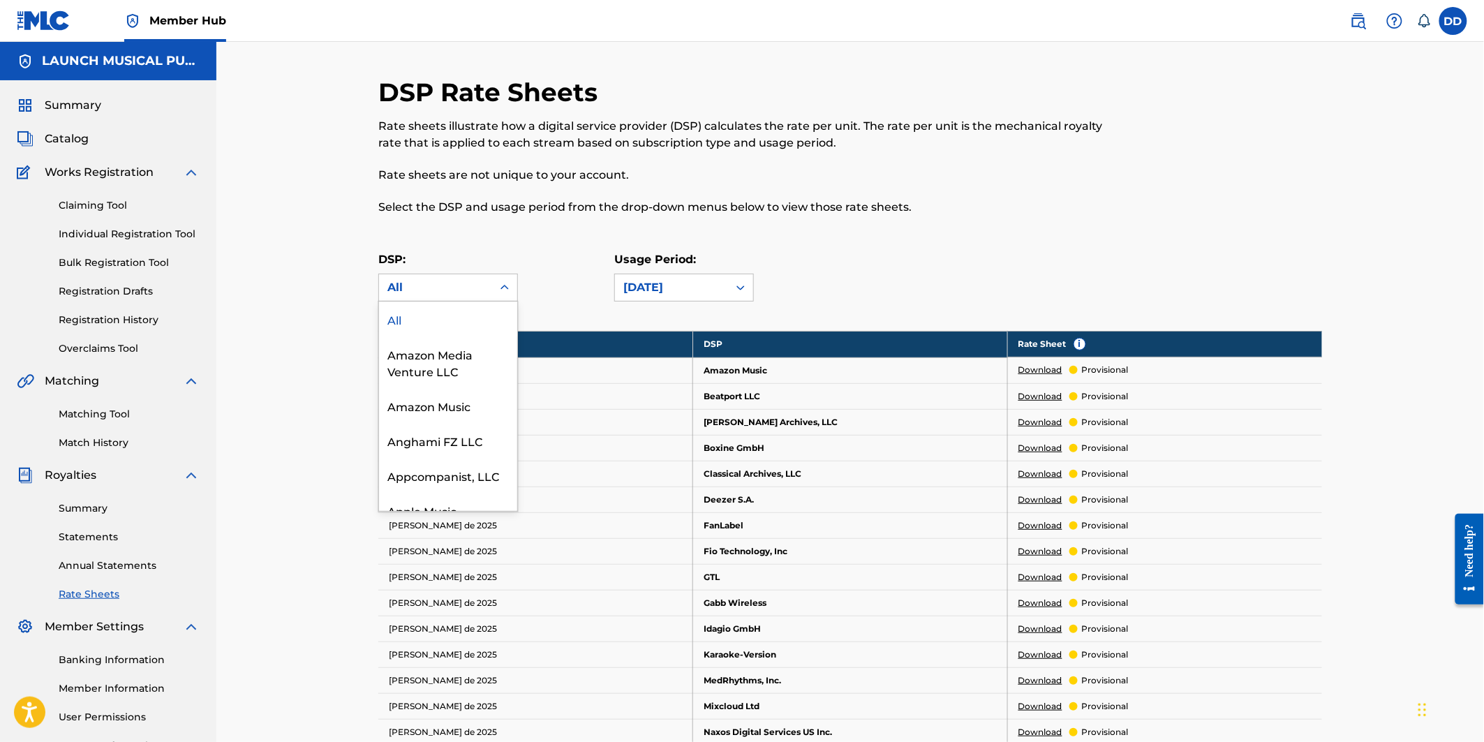
click at [428, 288] on div "All" at bounding box center [435, 287] width 96 height 17
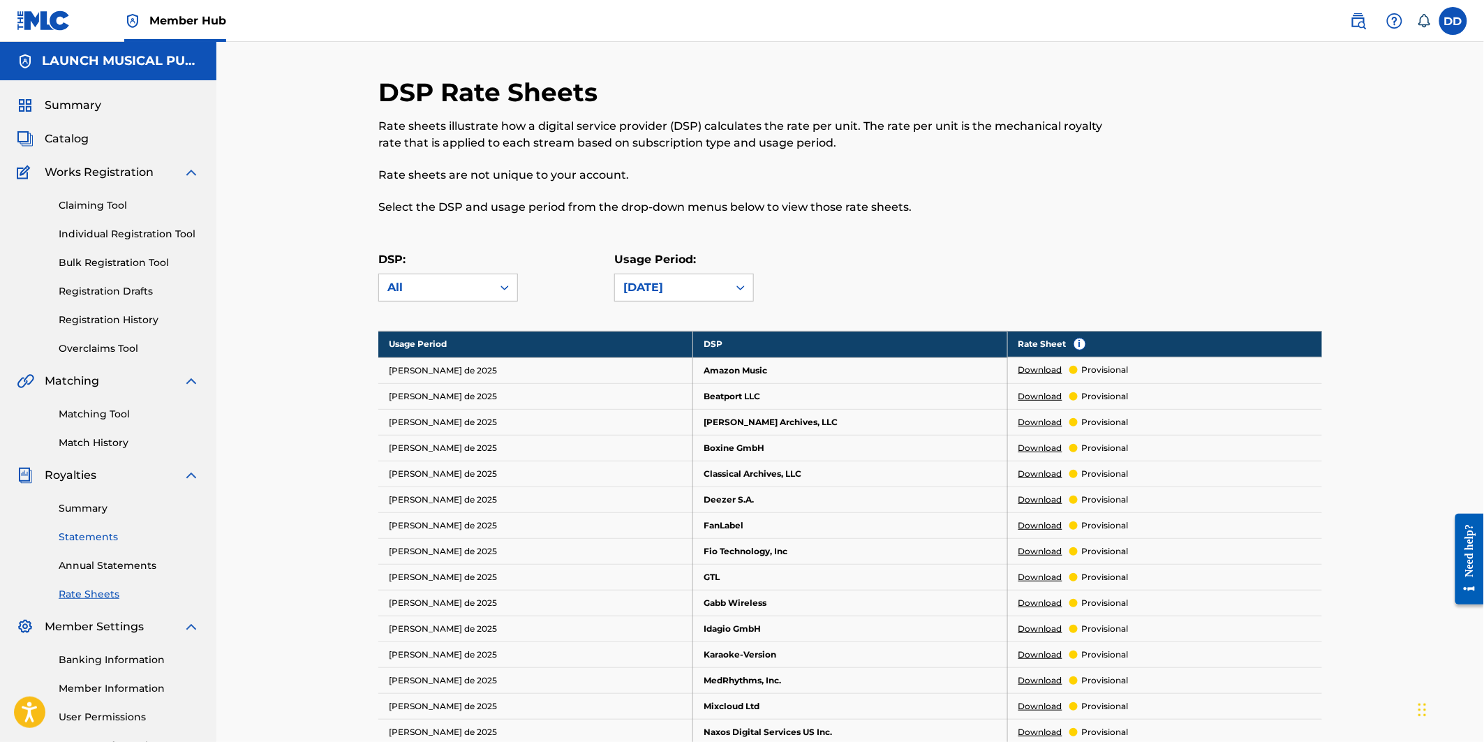
click at [89, 538] on link "Statements" at bounding box center [129, 537] width 141 height 15
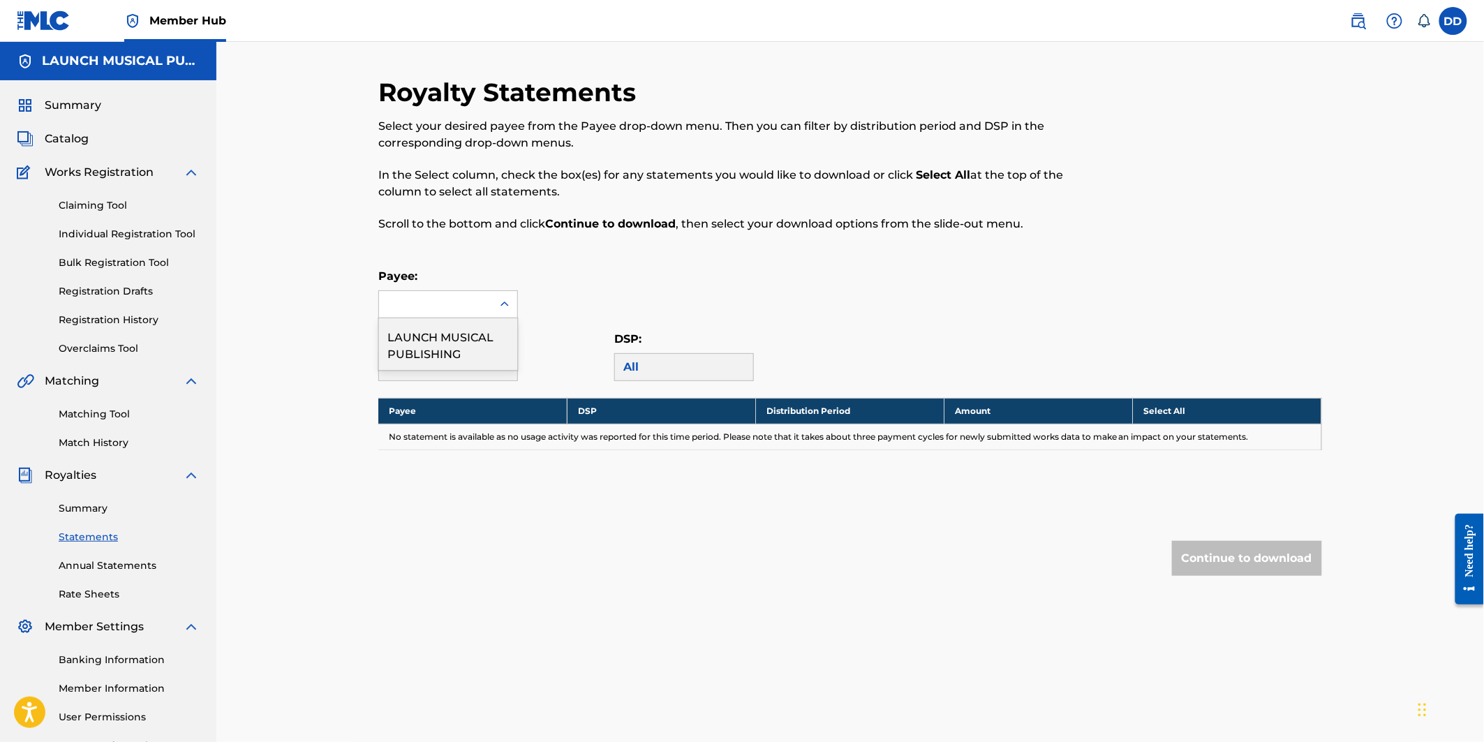
click at [447, 302] on div at bounding box center [435, 304] width 113 height 27
click at [433, 345] on div "LAUNCH MUSICAL PUBLISHING" at bounding box center [448, 344] width 138 height 52
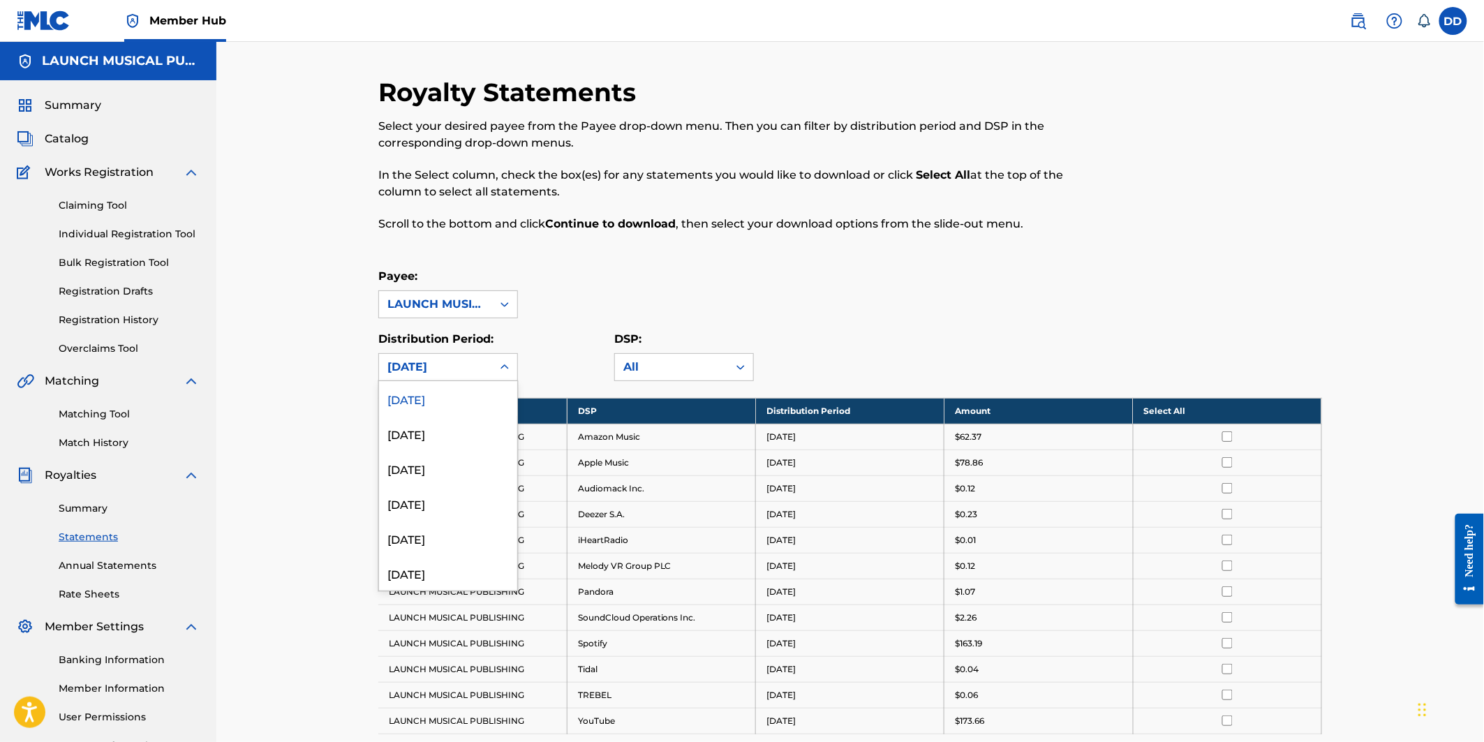
click at [482, 363] on div "[DATE]" at bounding box center [435, 367] width 96 height 17
click at [419, 475] on div "July 2025" at bounding box center [448, 468] width 138 height 35
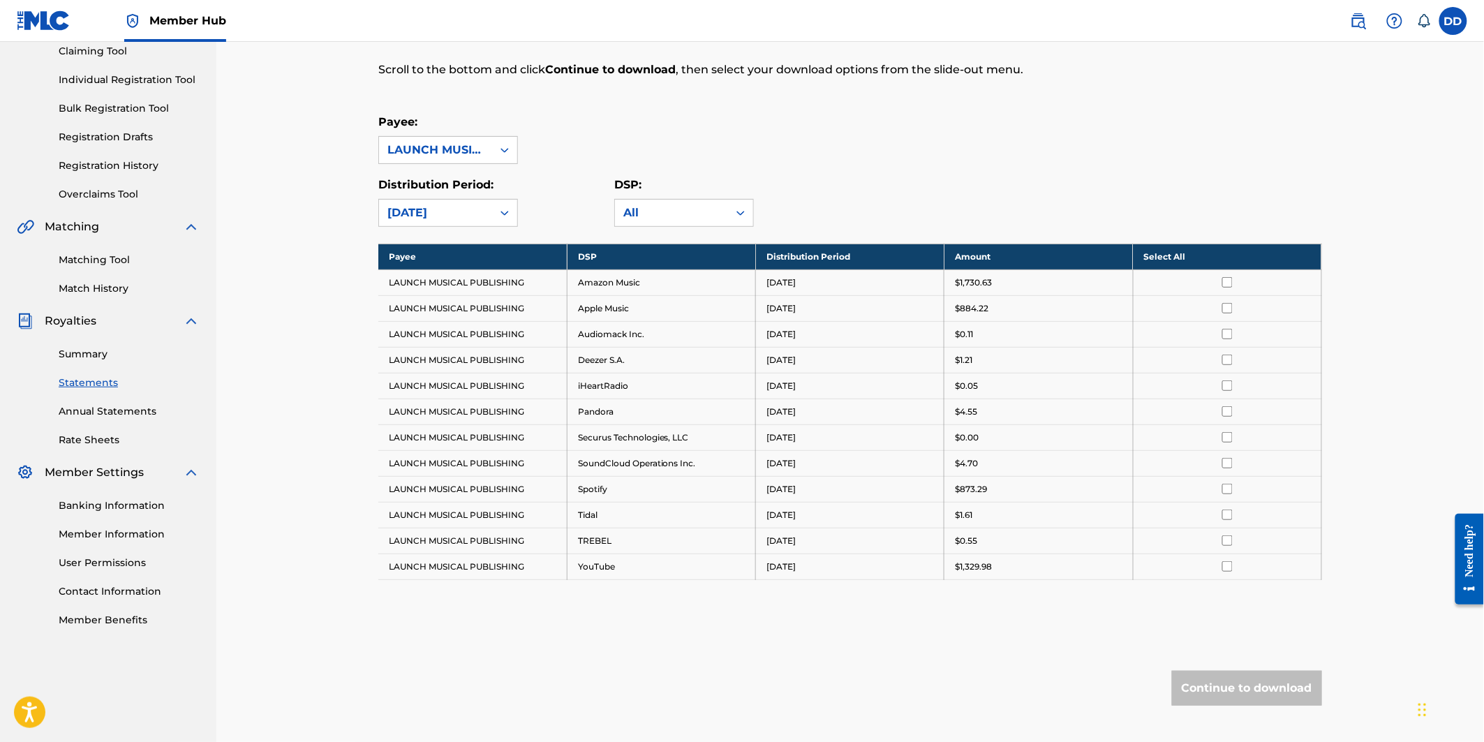
scroll to position [155, 0]
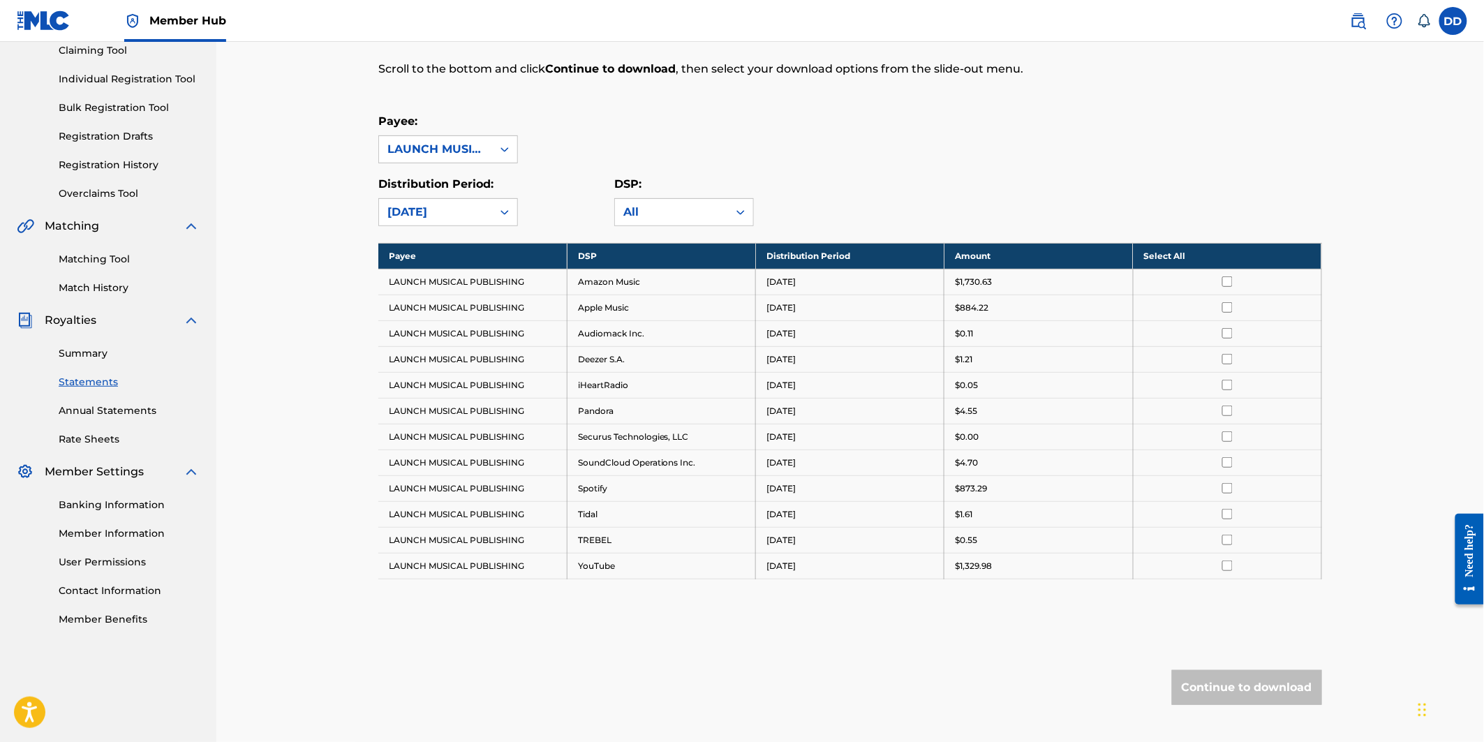
click at [1226, 282] on input "checkbox" at bounding box center [1227, 281] width 10 height 10
click at [1188, 253] on th "Deselect All" at bounding box center [1227, 256] width 188 height 26
click at [1163, 253] on th "Select All" at bounding box center [1227, 256] width 188 height 26
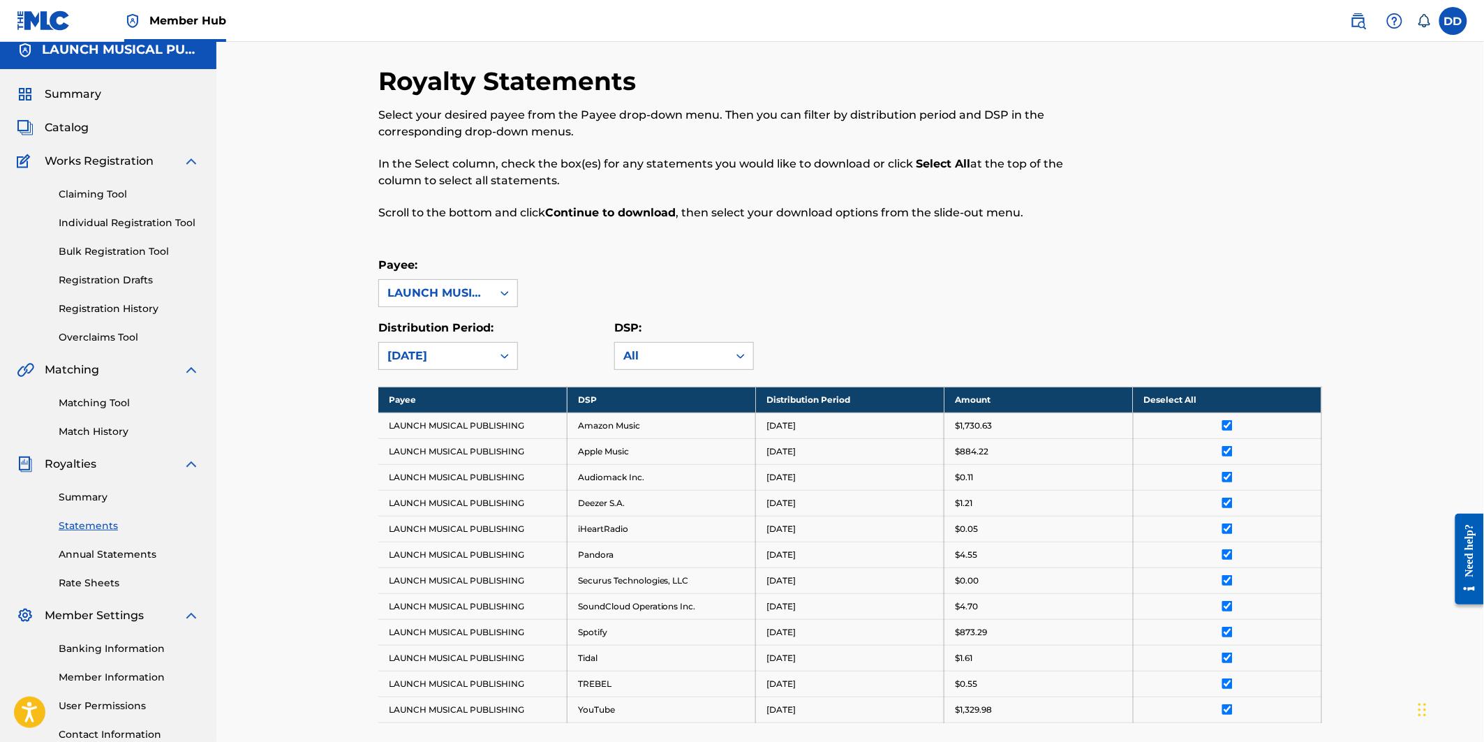
scroll to position [0, 0]
